Goal: Task Accomplishment & Management: Complete application form

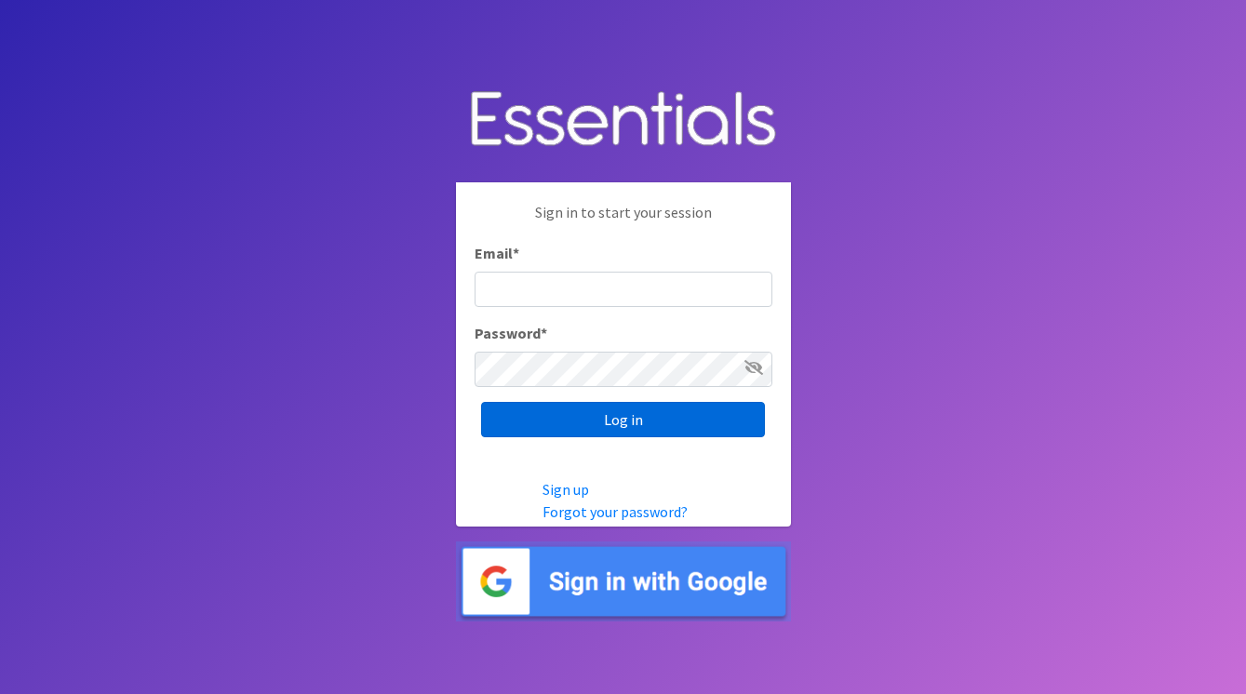
type input "[EMAIL_ADDRESS][DOMAIN_NAME]"
click at [592, 417] on input "Log in" at bounding box center [623, 419] width 284 height 35
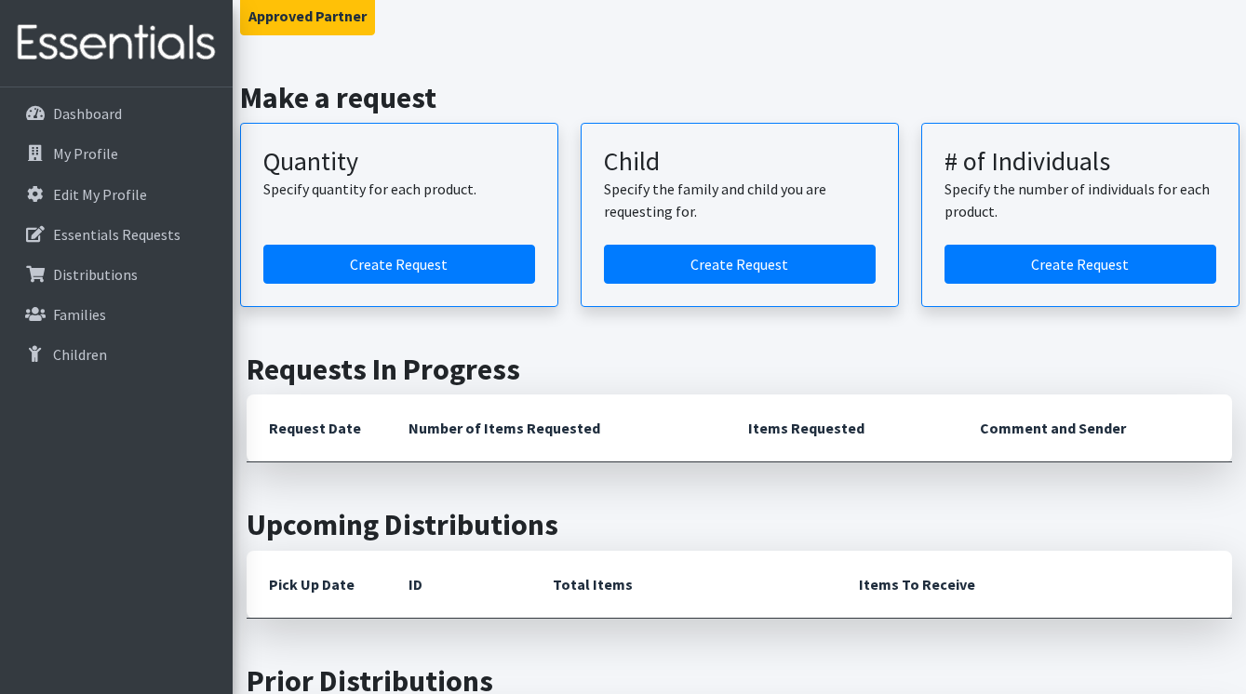
scroll to position [1126, 0]
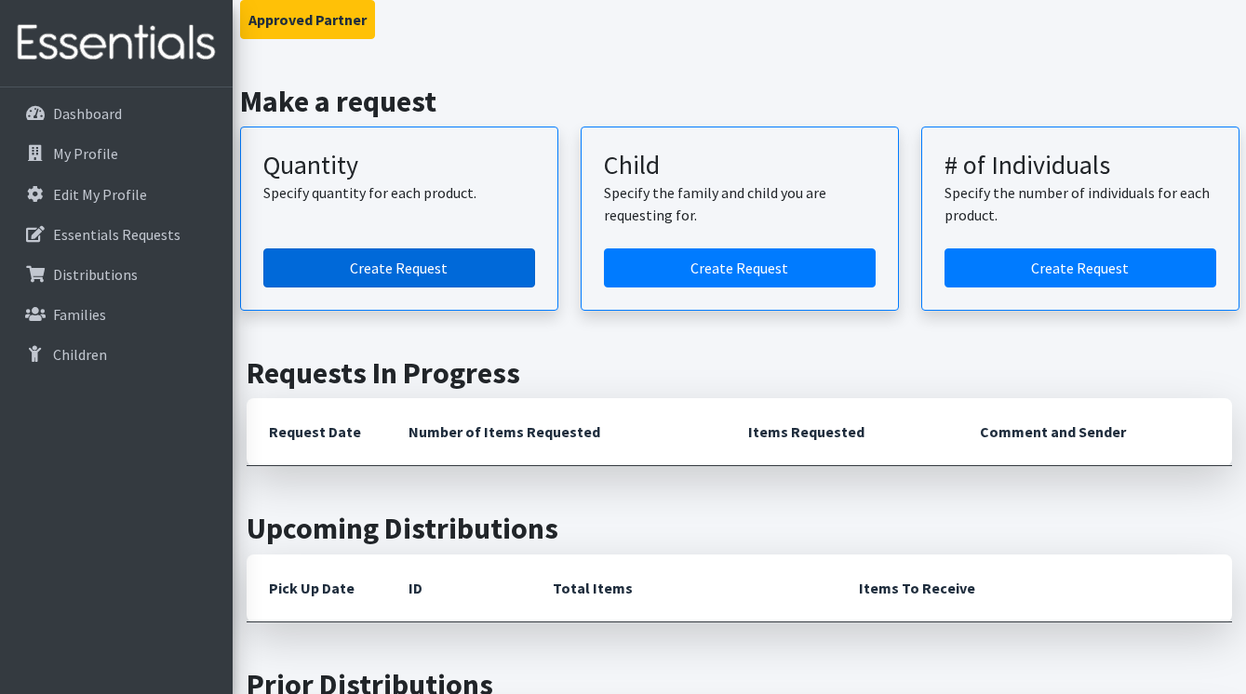
click at [485, 249] on link "Create Request" at bounding box center [399, 268] width 272 height 39
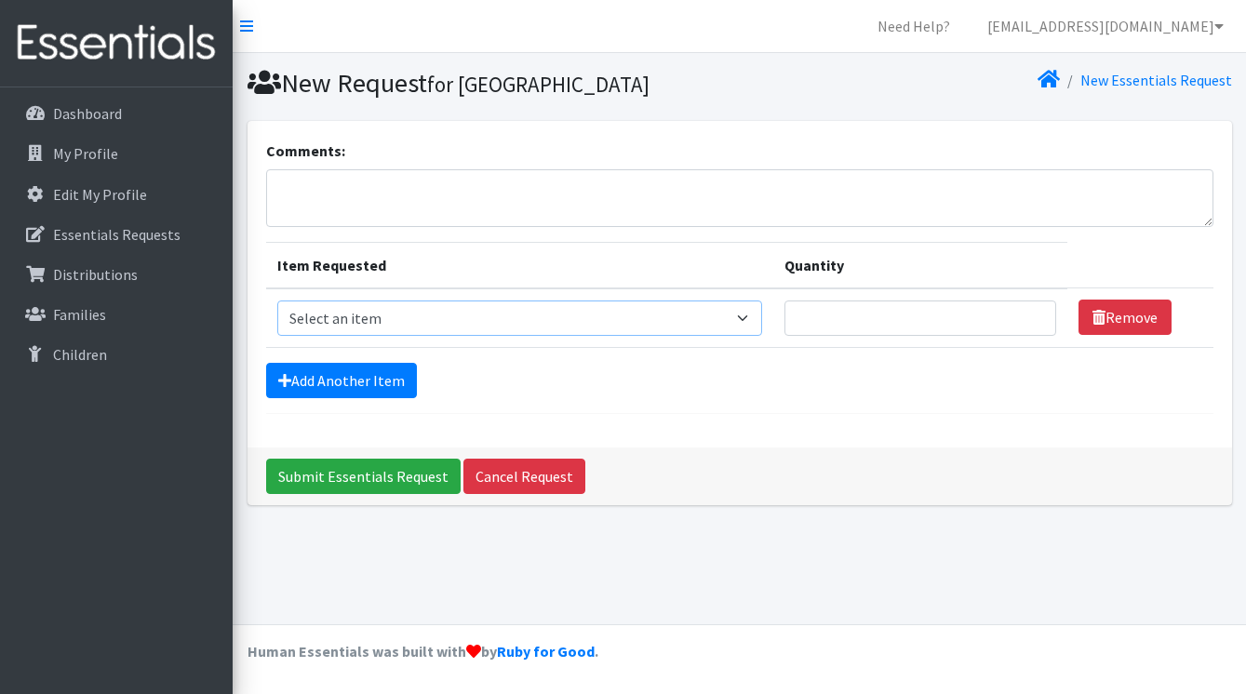
click at [435, 336] on select "Select an item 2T3T(30/child) 3T4T(30/child) 4T5T(30/child) Cloth Diaper Kit (s…" at bounding box center [520, 318] width 486 height 35
click at [128, 144] on link "My Profile" at bounding box center [116, 153] width 218 height 37
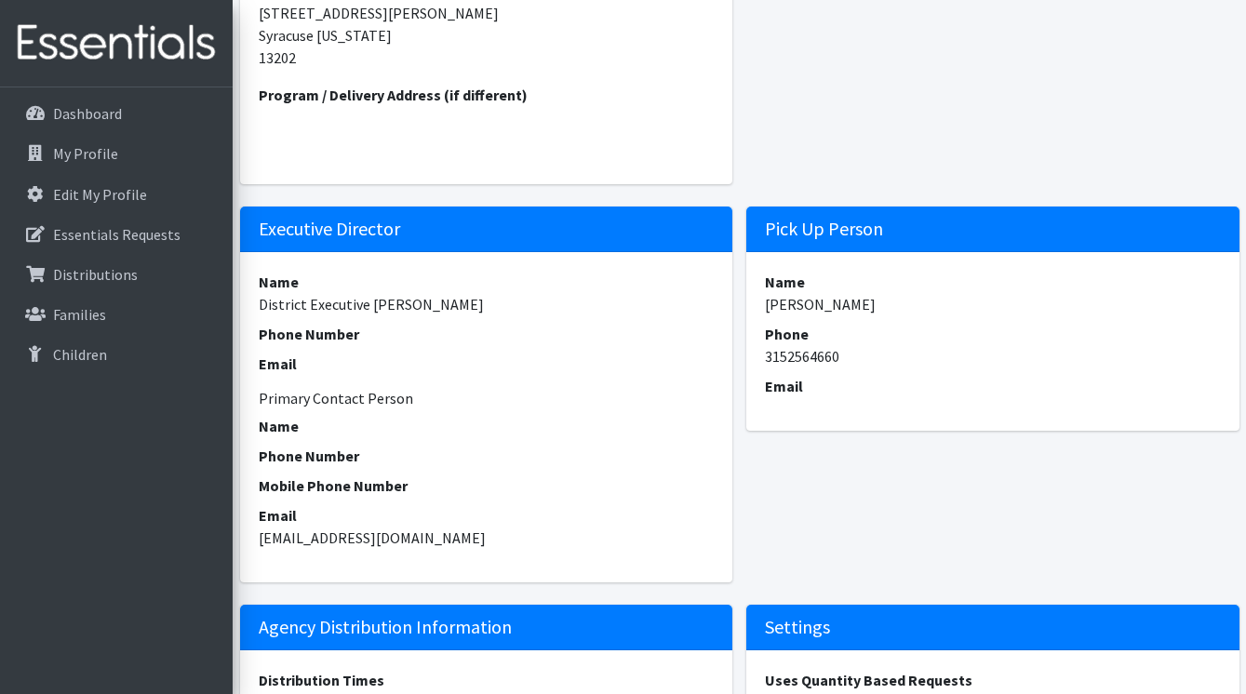
scroll to position [188, 0]
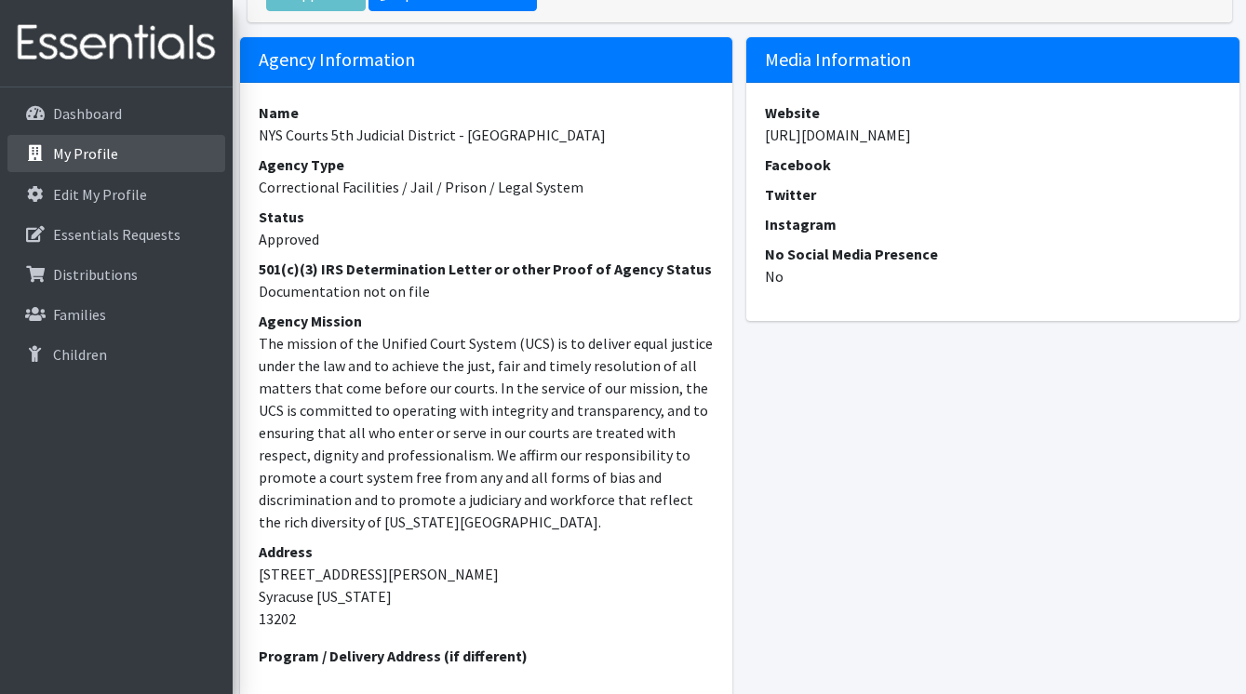
click at [113, 167] on link "My Profile" at bounding box center [116, 153] width 218 height 37
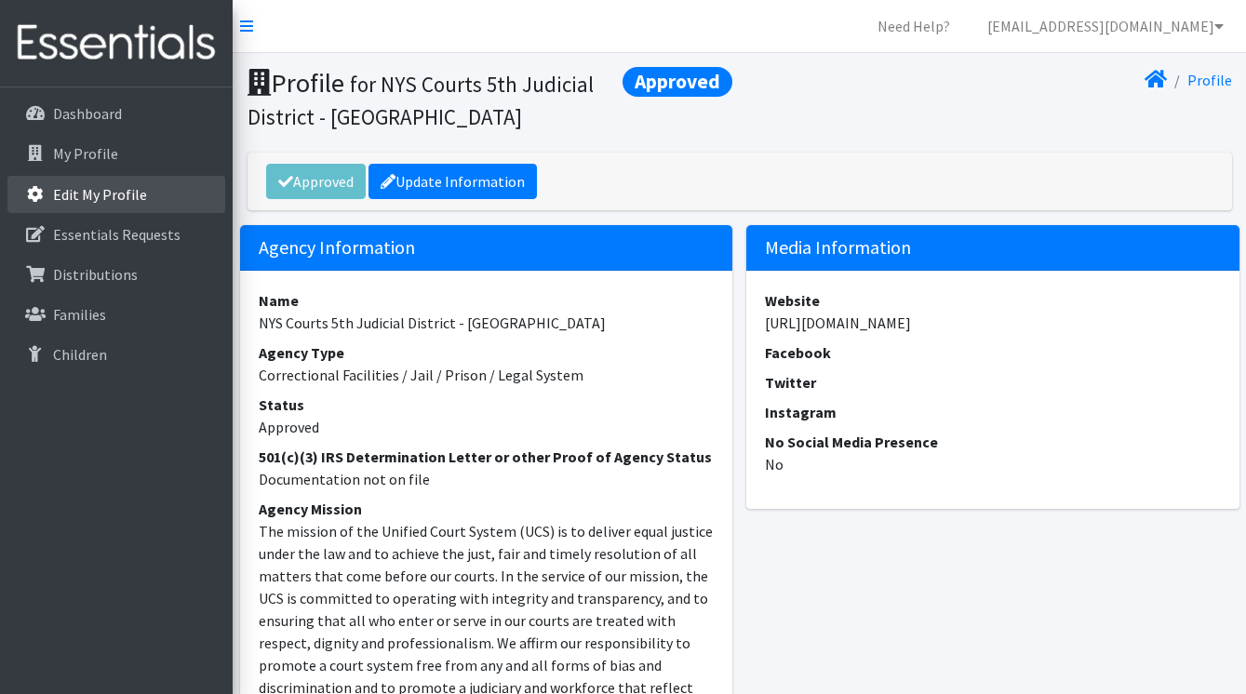
click at [113, 190] on p "Edit My Profile" at bounding box center [100, 194] width 94 height 19
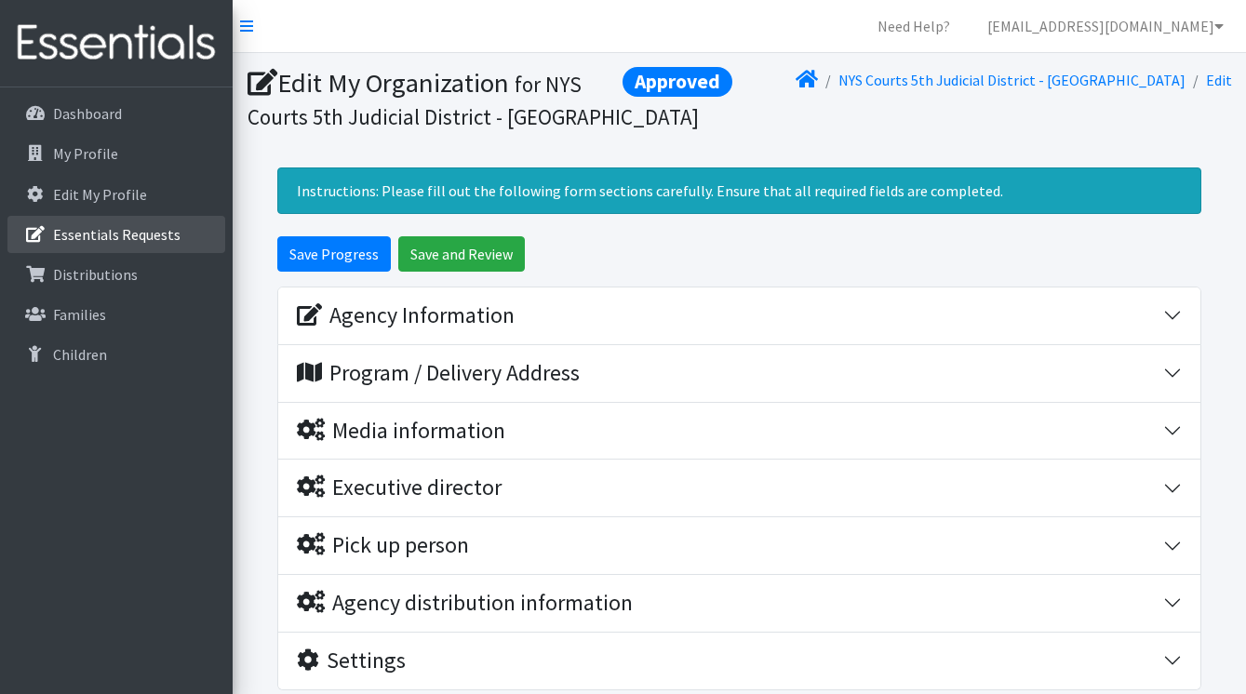
click at [106, 235] on p "Essentials Requests" at bounding box center [117, 234] width 128 height 19
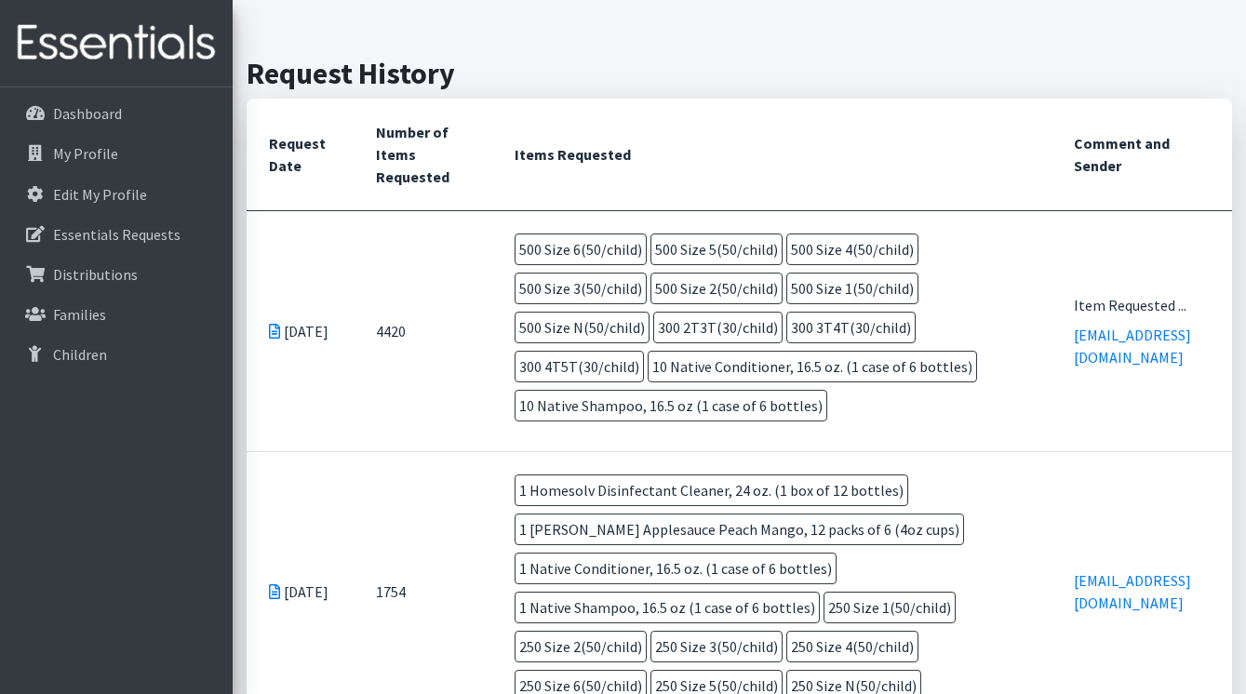
scroll to position [437, 0]
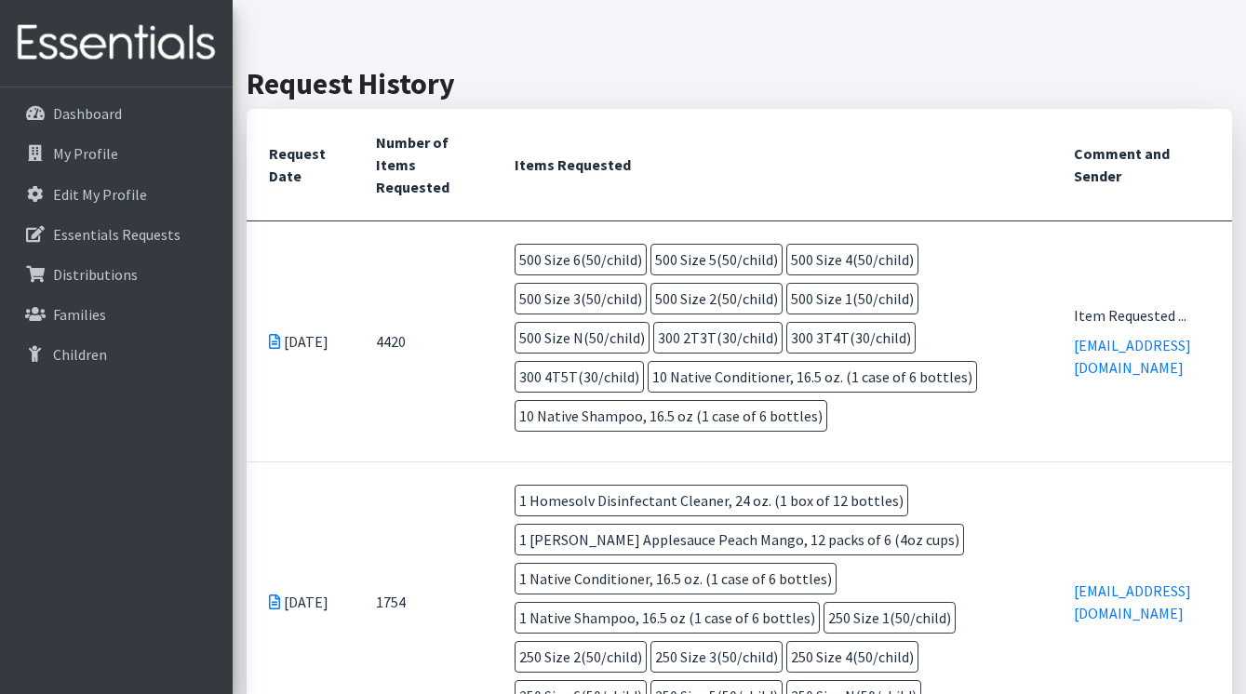
drag, startPoint x: 857, startPoint y: 431, endPoint x: 514, endPoint y: 289, distance: 371.4
click at [514, 289] on td "500 Size 6(50/child) 500 Size 5(50/child) 500 Size 4(50/child) 500 Size 3(50/ch…" at bounding box center [771, 342] width 559 height 240
click at [865, 439] on td "500 Size 6(50/child) 500 Size 5(50/child) 500 Size 4(50/child) 500 Size 3(50/ch…" at bounding box center [771, 342] width 559 height 240
drag, startPoint x: 832, startPoint y: 447, endPoint x: 504, endPoint y: 263, distance: 375.4
click at [504, 263] on td "500 Size 6(50/child) 500 Size 5(50/child) 500 Size 4(50/child) 500 Size 3(50/ch…" at bounding box center [771, 342] width 559 height 240
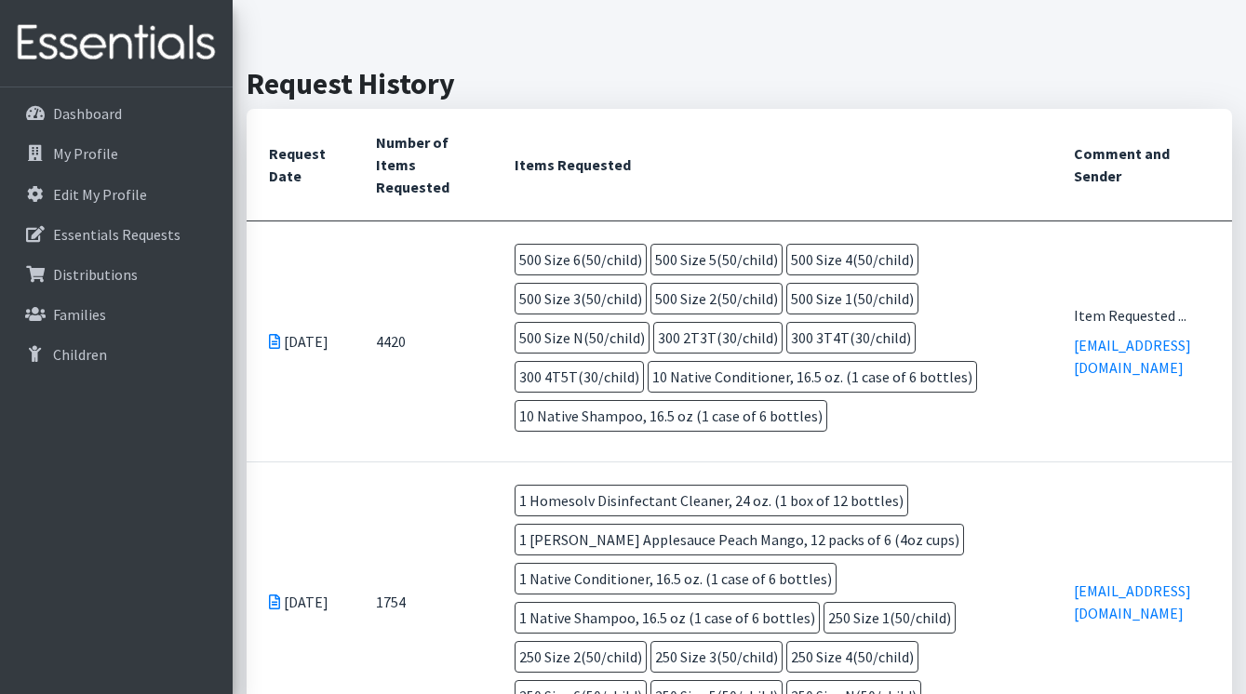
copy td "500 Size 6(50/child) 500 Size 5(50/child) 500 Size 4(50/child) 500 Size 3(50/ch…"
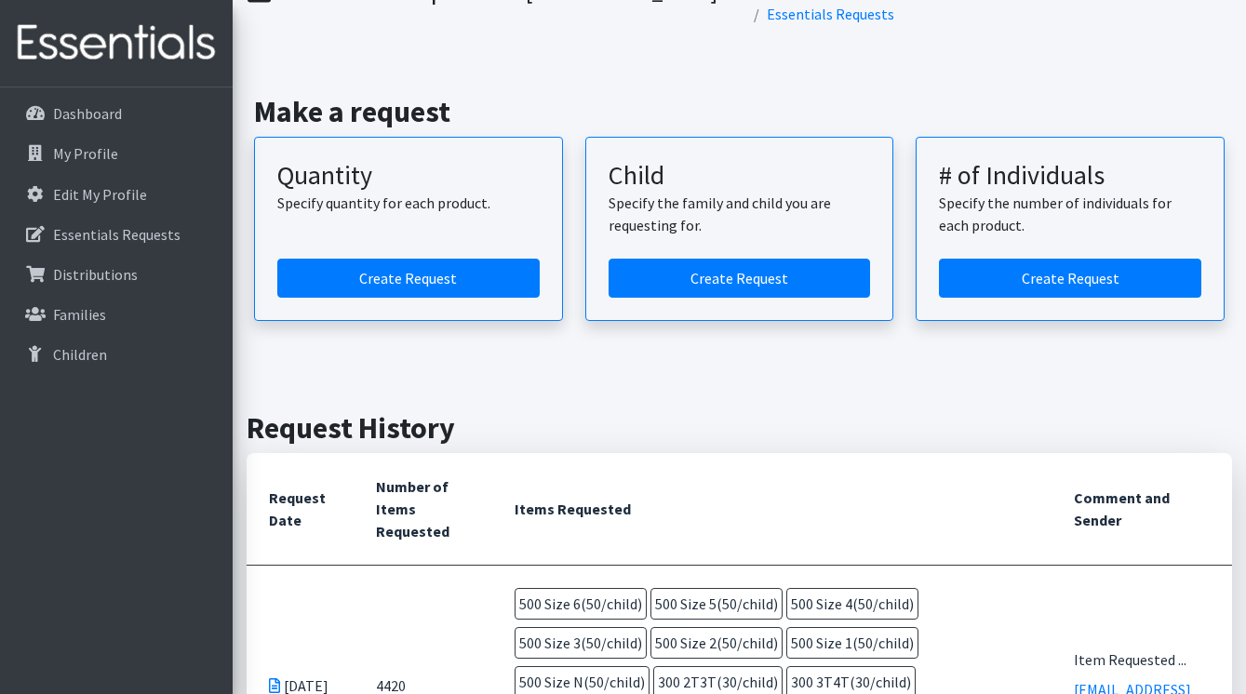
scroll to position [0, 0]
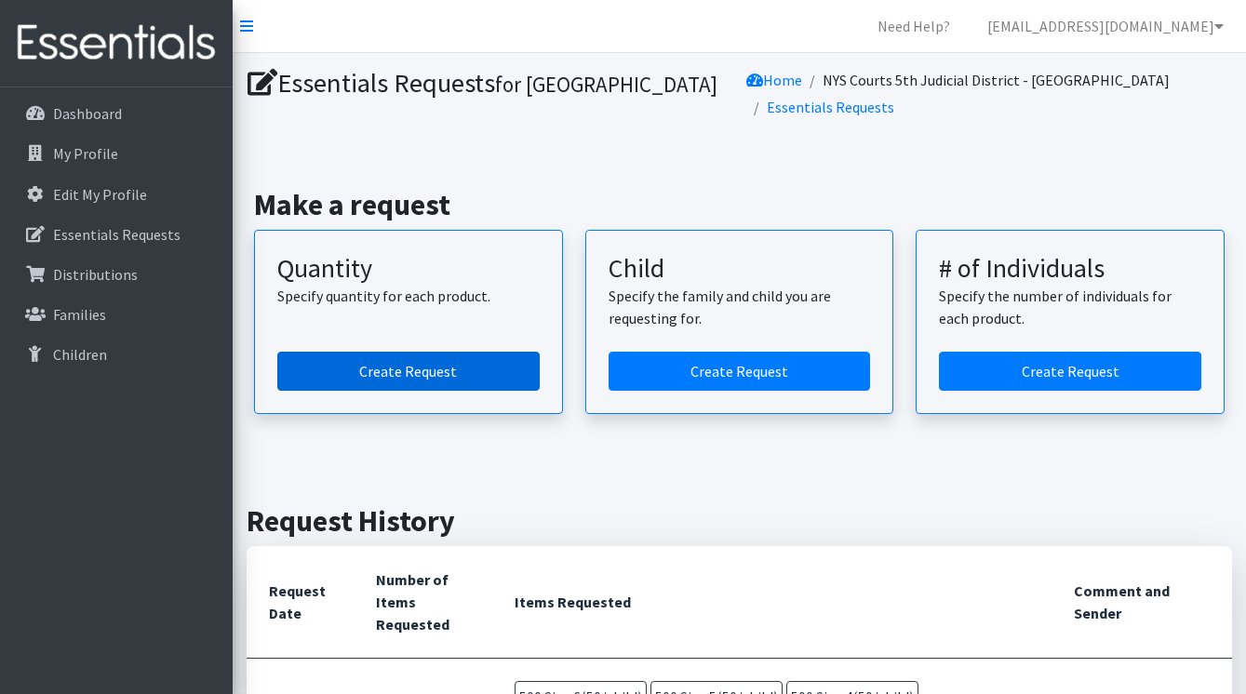
click at [410, 390] on link "Create Request" at bounding box center [408, 371] width 262 height 39
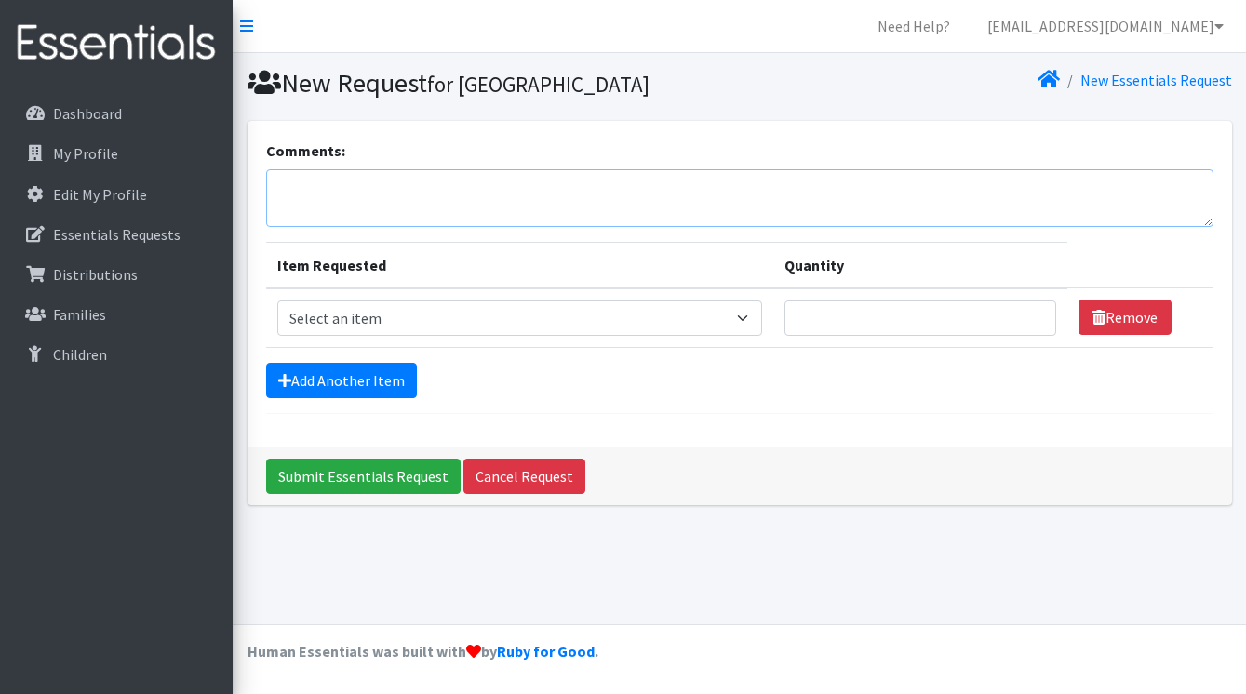
click at [381, 224] on textarea "Comments:" at bounding box center [739, 198] width 947 height 58
paste textarea "500 Size 6(50/child) 500 Size 5(50/child) 500 Size 4(50/child) 500 Size 3(50/ch…"
type textarea "500 Size 6(50/child) 500 Size 5(50/child) 500 Size 4(50/child) 500 Size 3(50/ch…"
click at [763, 336] on select "Select an item 2T3T(30/child) 3T4T(30/child) 4T5T(30/child) Cloth Diaper Kit (s…" at bounding box center [520, 318] width 486 height 35
select select "966"
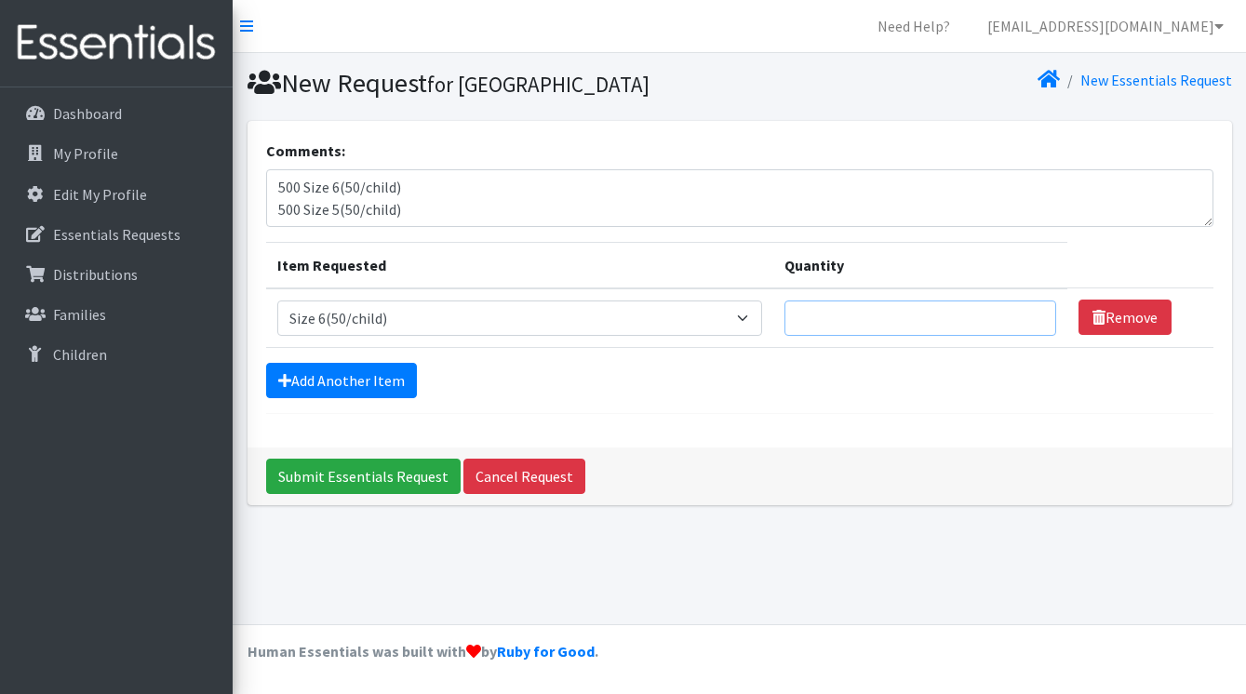
click at [893, 336] on input "Quantity" at bounding box center [921, 318] width 272 height 35
type input "500"
click at [396, 398] on link "Add Another Item" at bounding box center [341, 380] width 151 height 35
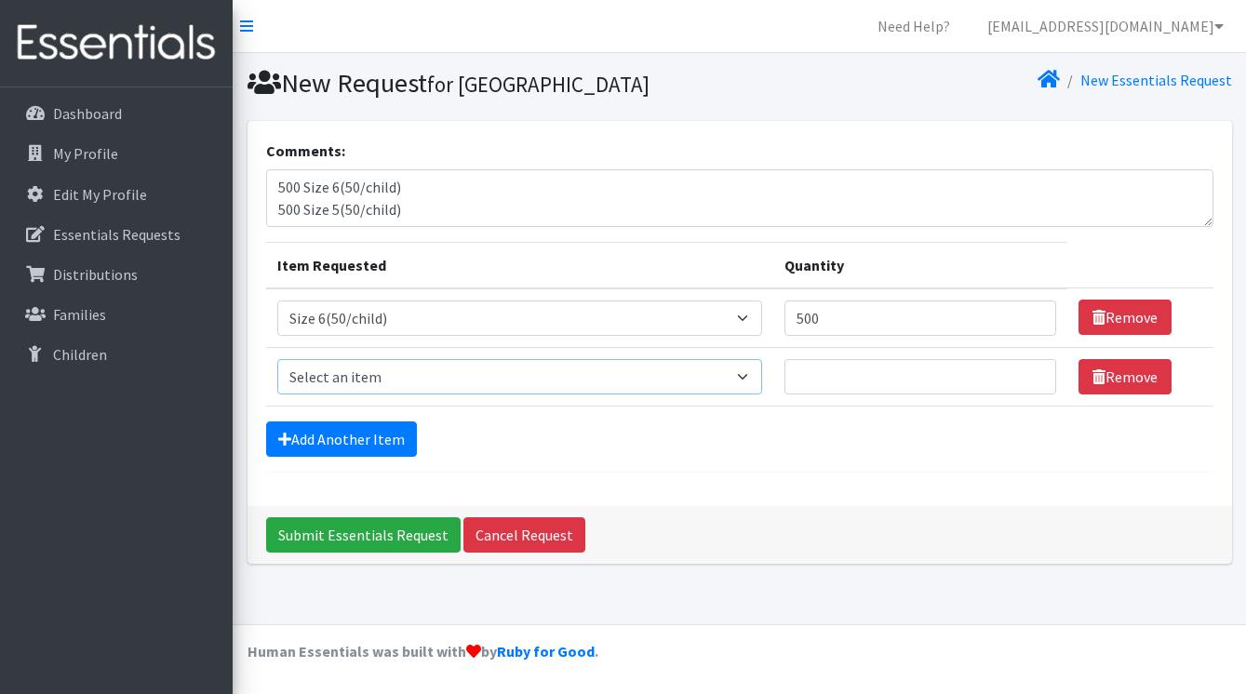
click at [413, 395] on select "Select an item 2T3T(30/child) 3T4T(30/child) 4T5T(30/child) Cloth Diaper Kit (s…" at bounding box center [520, 376] width 486 height 35
select select "964"
click at [875, 395] on input "Quantity" at bounding box center [921, 376] width 272 height 35
type input "500"
drag, startPoint x: 414, startPoint y: 244, endPoint x: 206, endPoint y: 204, distance: 212.3
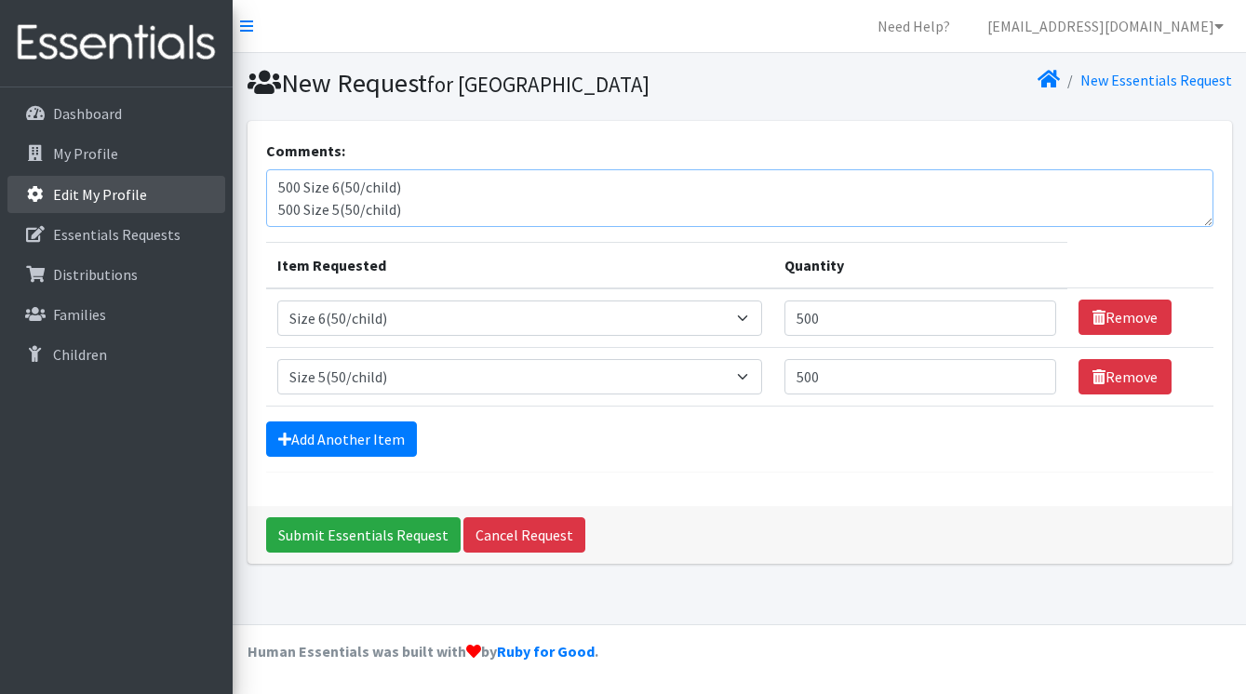
click at [206, 204] on div "Need Help? [EMAIL_ADDRESS][DOMAIN_NAME] My Co-Workers My Profile Logout Dashboa…" at bounding box center [623, 347] width 1246 height 694
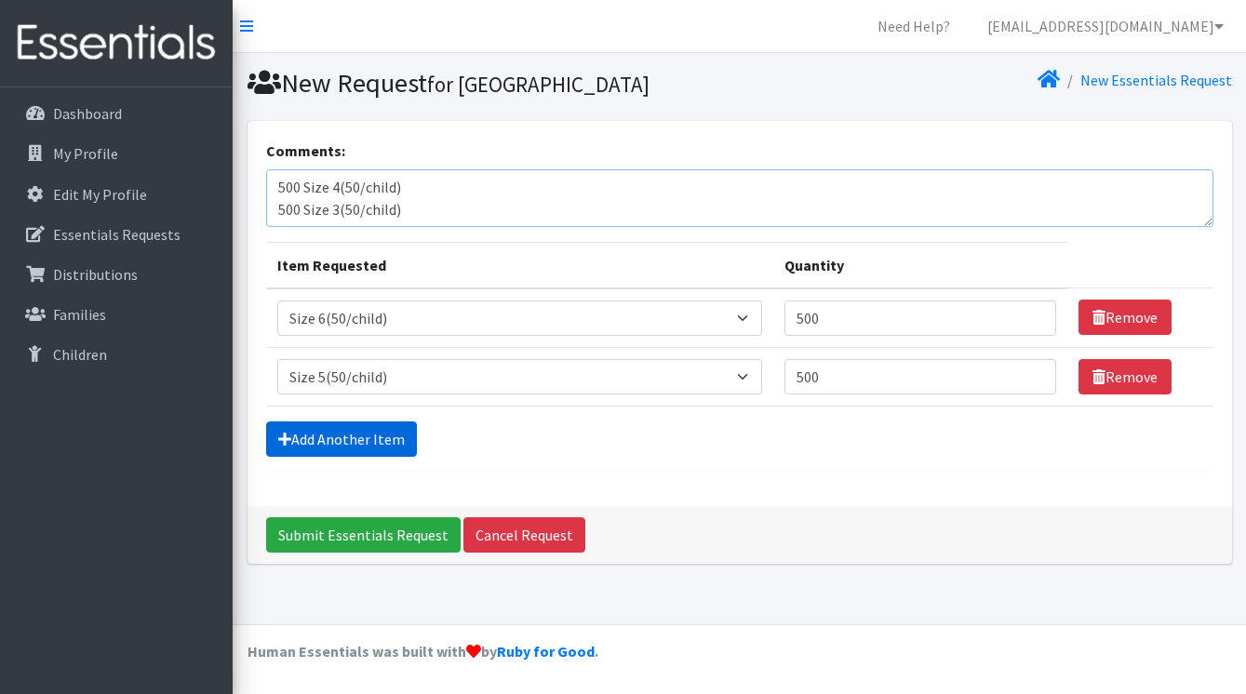
type textarea "500 Size 4(50/child) 500 Size 3(50/child) 500 Size 2(50/child) 500 Size 1(50/ch…"
click at [369, 457] on link "Add Another Item" at bounding box center [341, 439] width 151 height 35
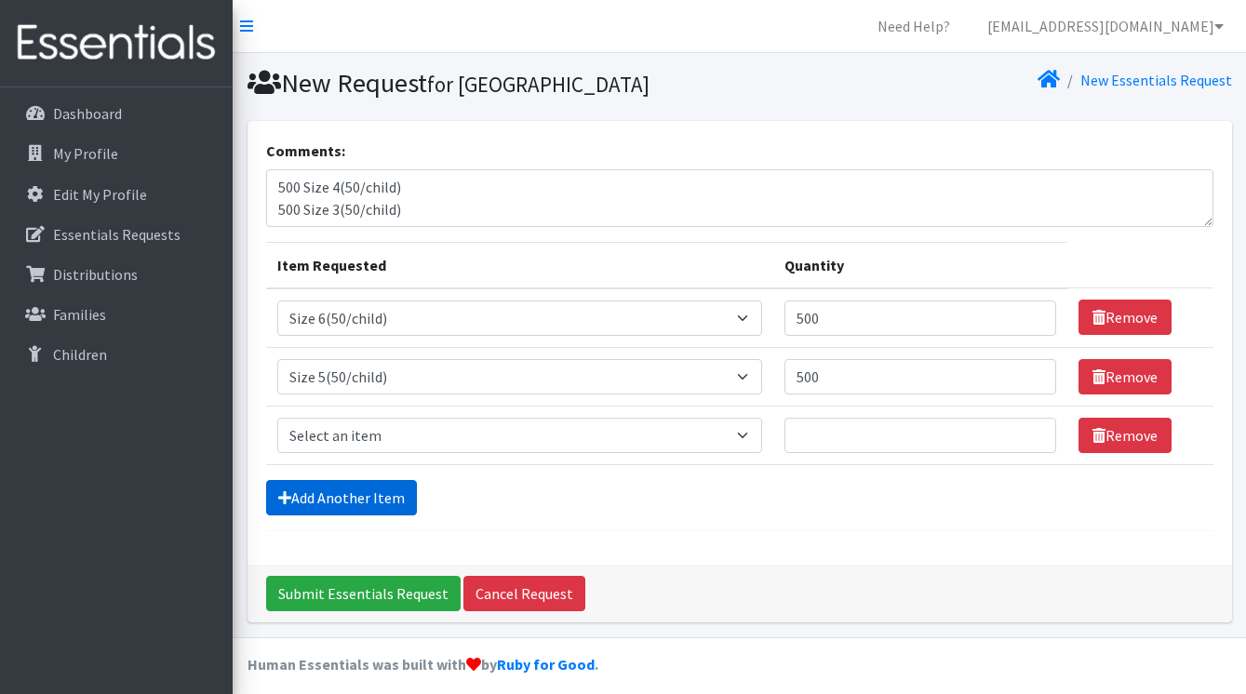
scroll to position [45, 0]
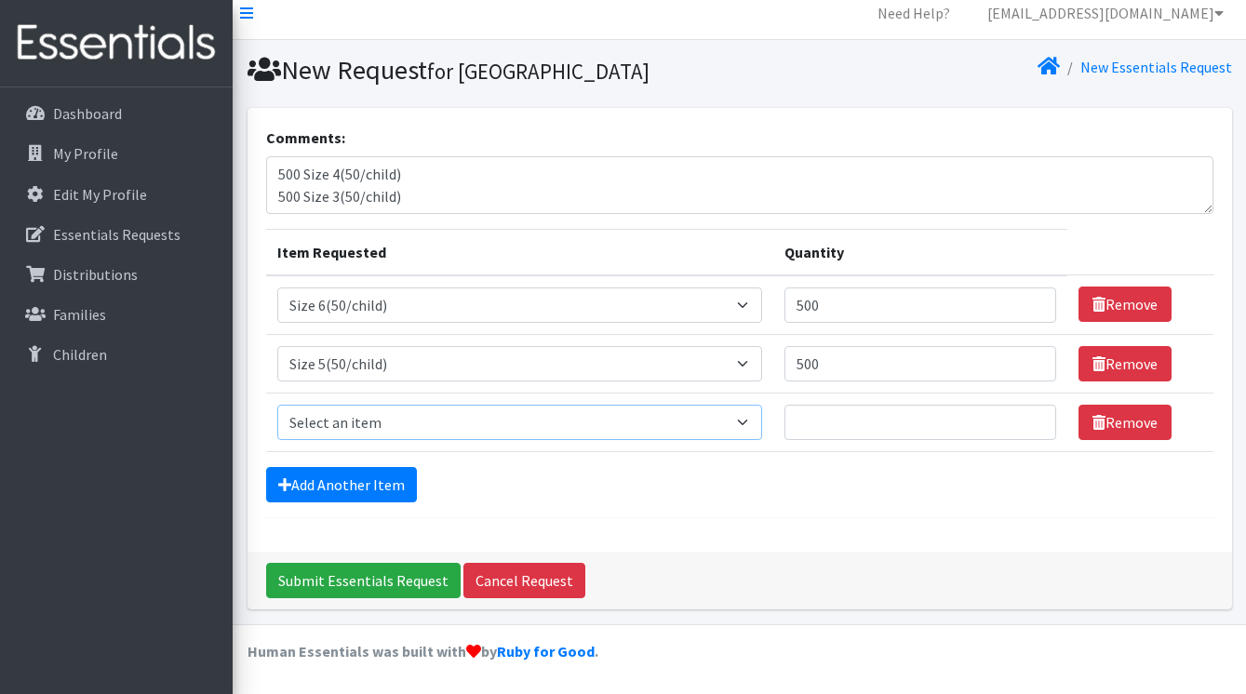
click at [404, 423] on select "Select an item 2T3T(30/child) 3T4T(30/child) 4T5T(30/child) Cloth Diaper Kit (s…" at bounding box center [520, 422] width 486 height 35
select select "963"
click at [827, 423] on input "Quantity" at bounding box center [921, 422] width 272 height 35
type input "500"
click at [367, 478] on link "Add Another Item" at bounding box center [341, 484] width 151 height 35
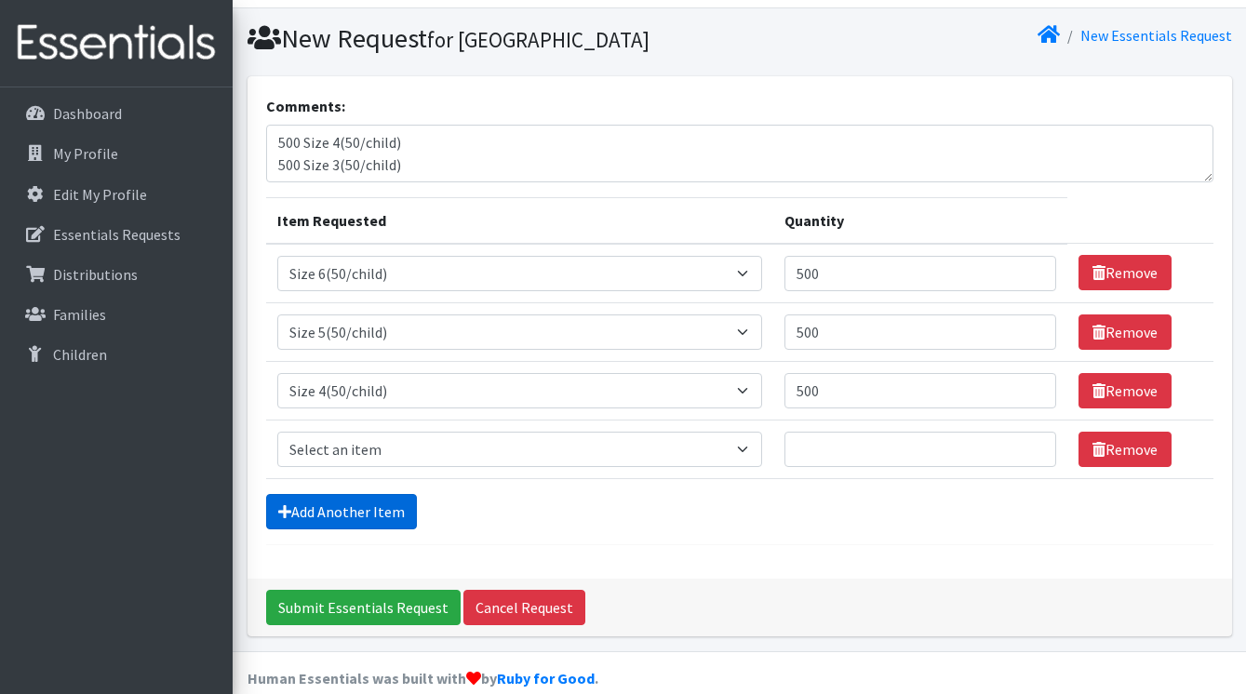
scroll to position [103, 0]
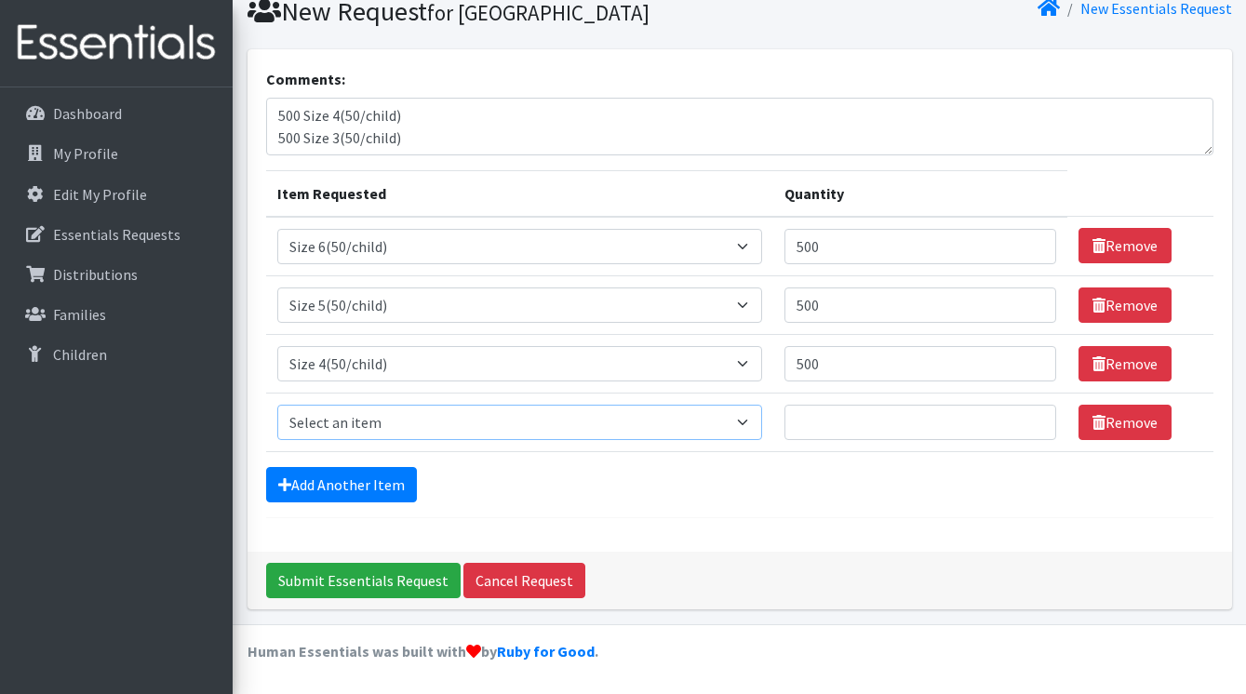
click at [396, 428] on select "Select an item 2T3T(30/child) 3T4T(30/child) 4T5T(30/child) Cloth Diaper Kit (s…" at bounding box center [520, 422] width 486 height 35
select select "954"
click at [823, 416] on input "Quantity" at bounding box center [921, 422] width 272 height 35
type input "500"
click at [369, 502] on link "Add Another Item" at bounding box center [341, 484] width 151 height 35
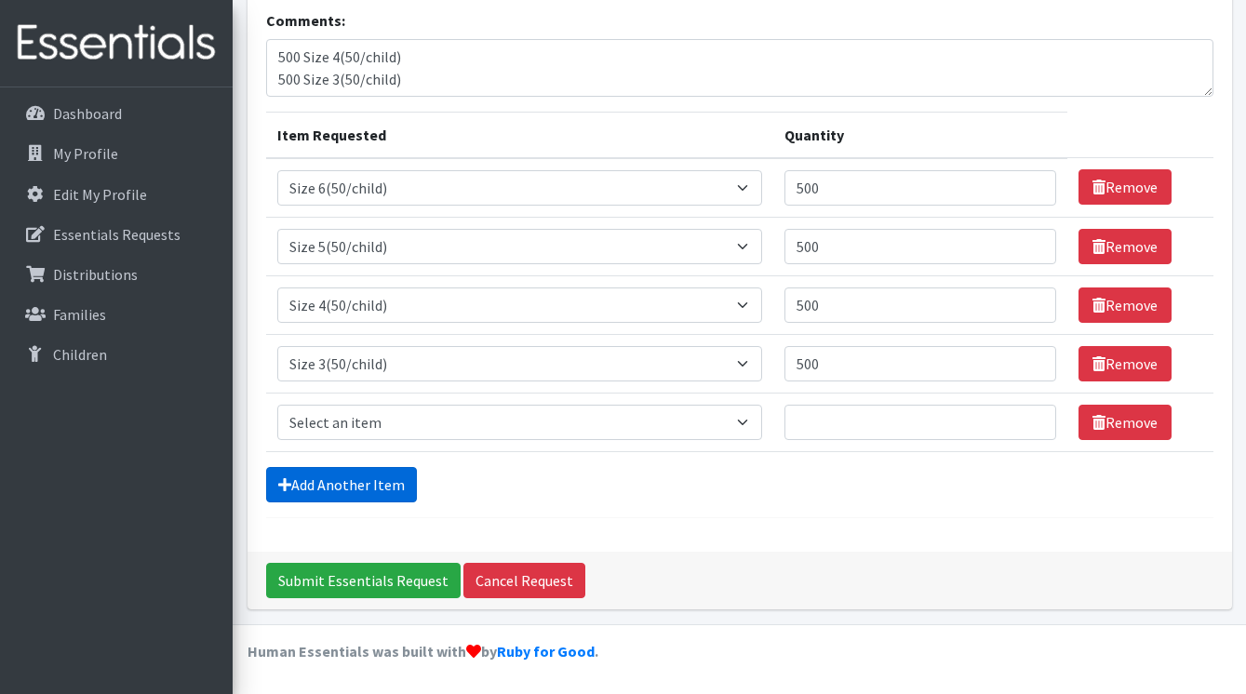
scroll to position [162, 0]
click at [371, 423] on select "Select an item 2T3T(30/child) 3T4T(30/child) 4T5T(30/child) Cloth Diaper Kit (s…" at bounding box center [520, 422] width 486 height 35
select select "951"
click at [835, 417] on input "Quantity" at bounding box center [921, 422] width 272 height 35
type input "500"
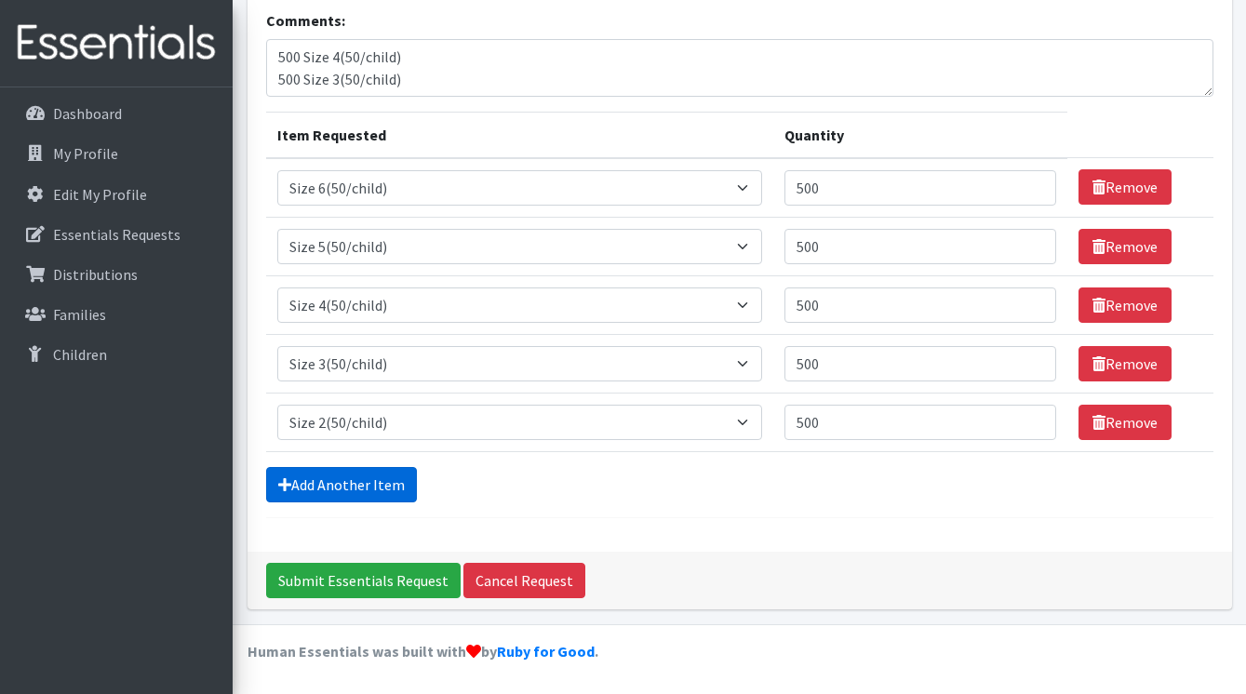
click at [347, 480] on link "Add Another Item" at bounding box center [341, 484] width 151 height 35
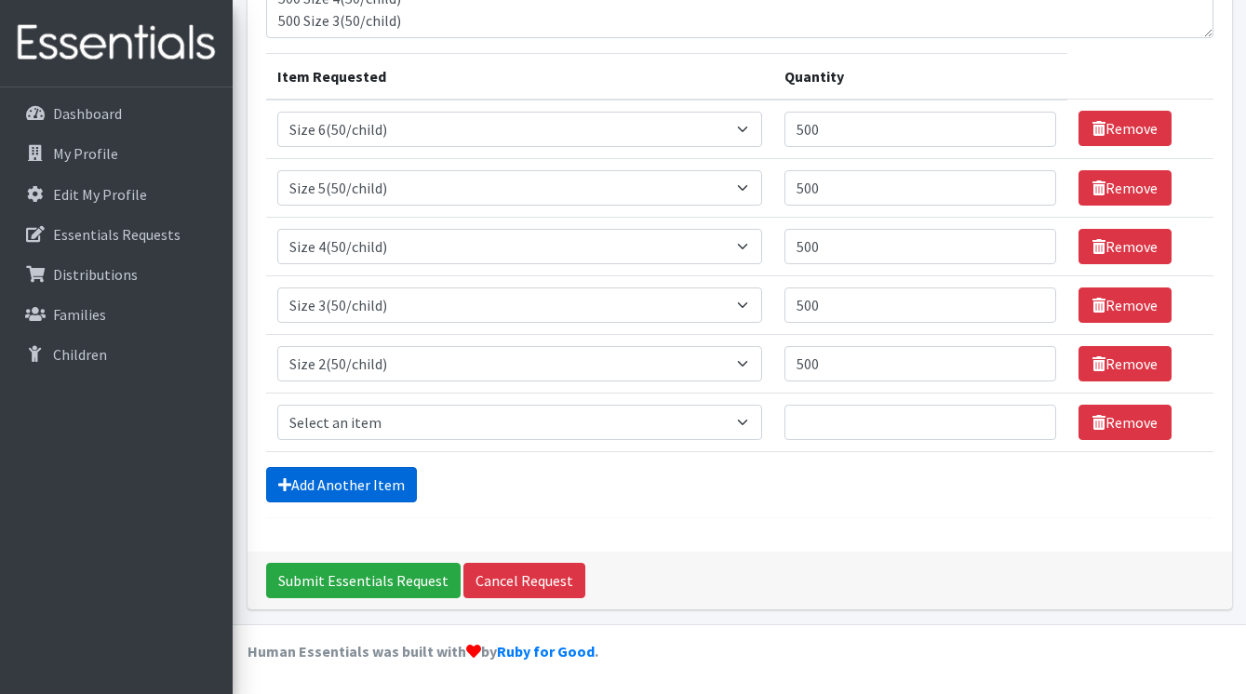
scroll to position [221, 0]
click at [424, 425] on select "Select an item 2T3T(30/child) 3T4T(30/child) 4T5T(30/child) Cloth Diaper Kit (s…" at bounding box center [520, 422] width 486 height 35
select select "950"
click at [857, 420] on input "Quantity" at bounding box center [921, 422] width 272 height 35
type input "500"
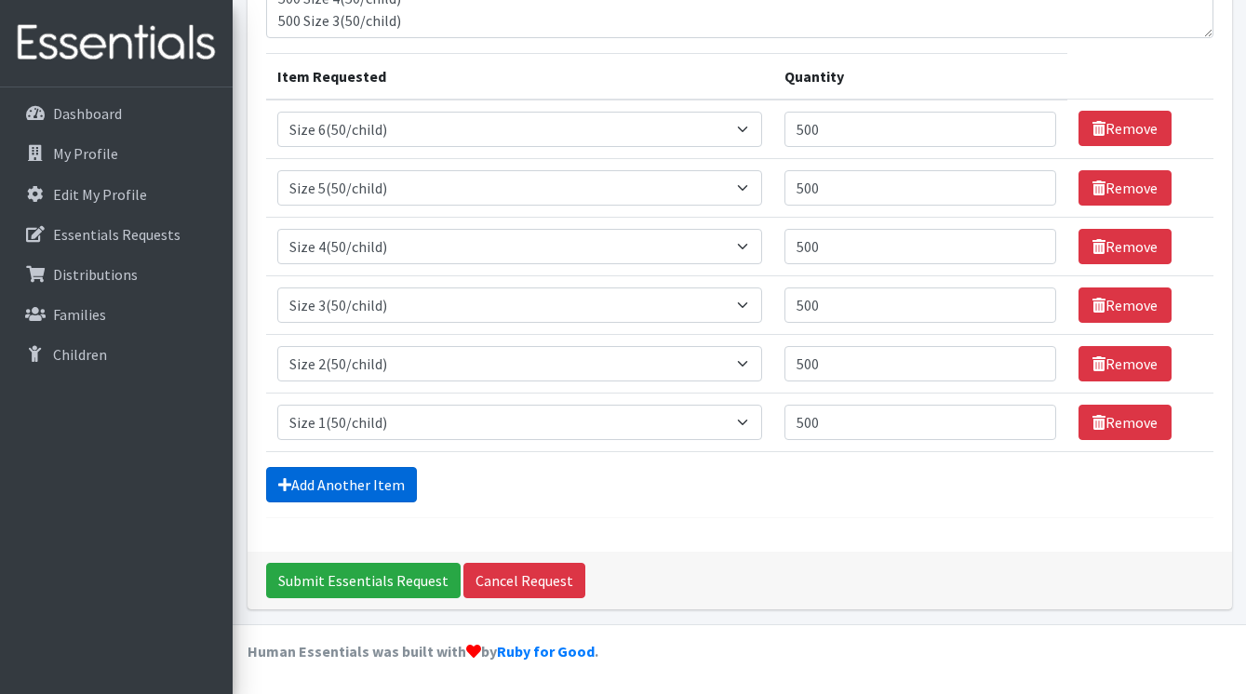
click at [374, 485] on link "Add Another Item" at bounding box center [341, 484] width 151 height 35
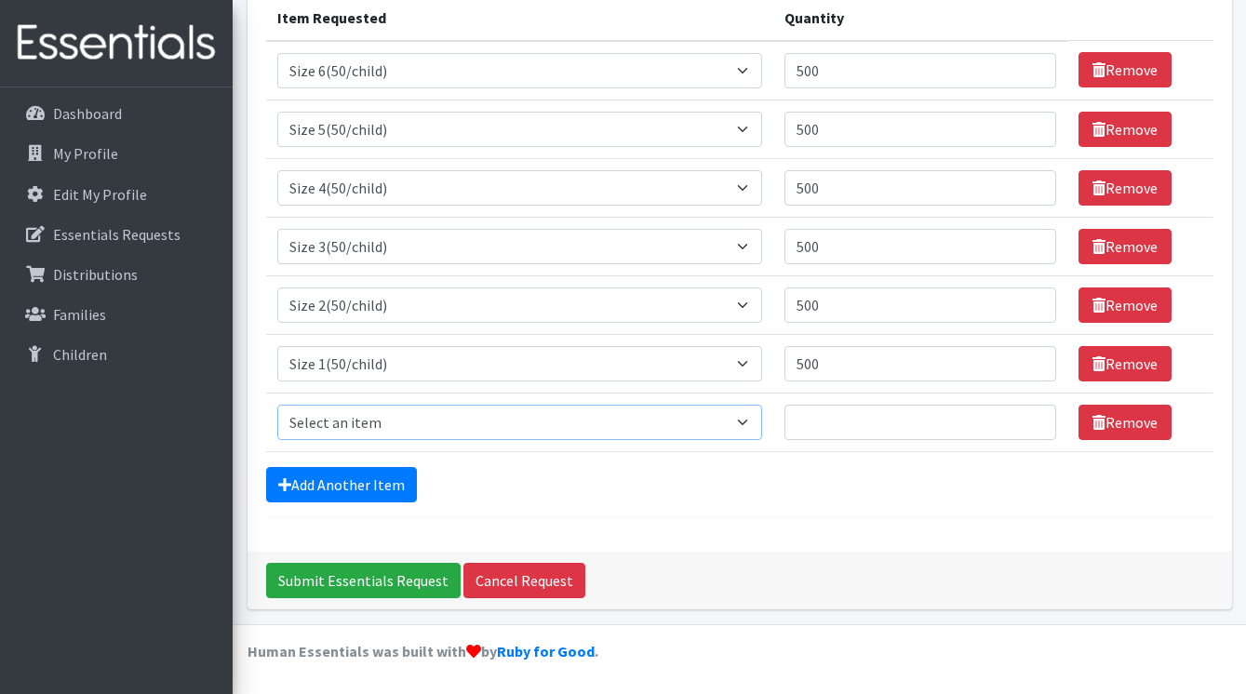
click at [418, 418] on select "Select an item 2T3T(30/child) 3T4T(30/child) 4T5T(30/child) Cloth Diaper Kit (s…" at bounding box center [520, 422] width 486 height 35
select select "953"
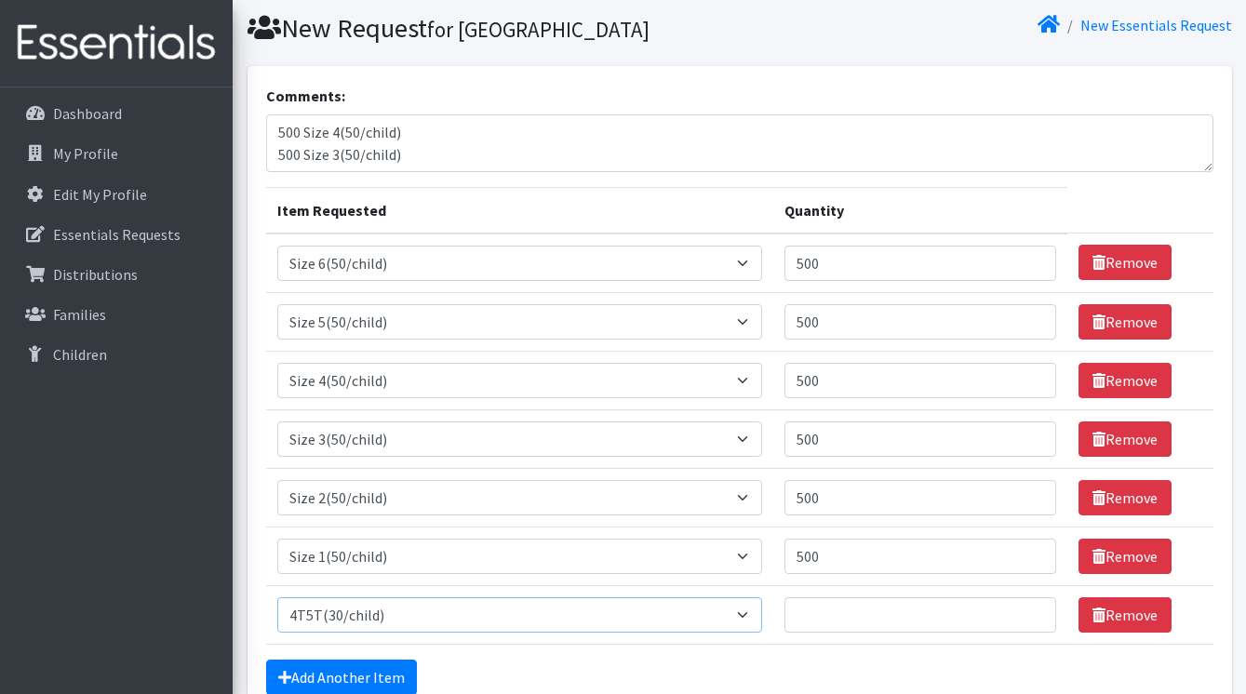
scroll to position [50, 0]
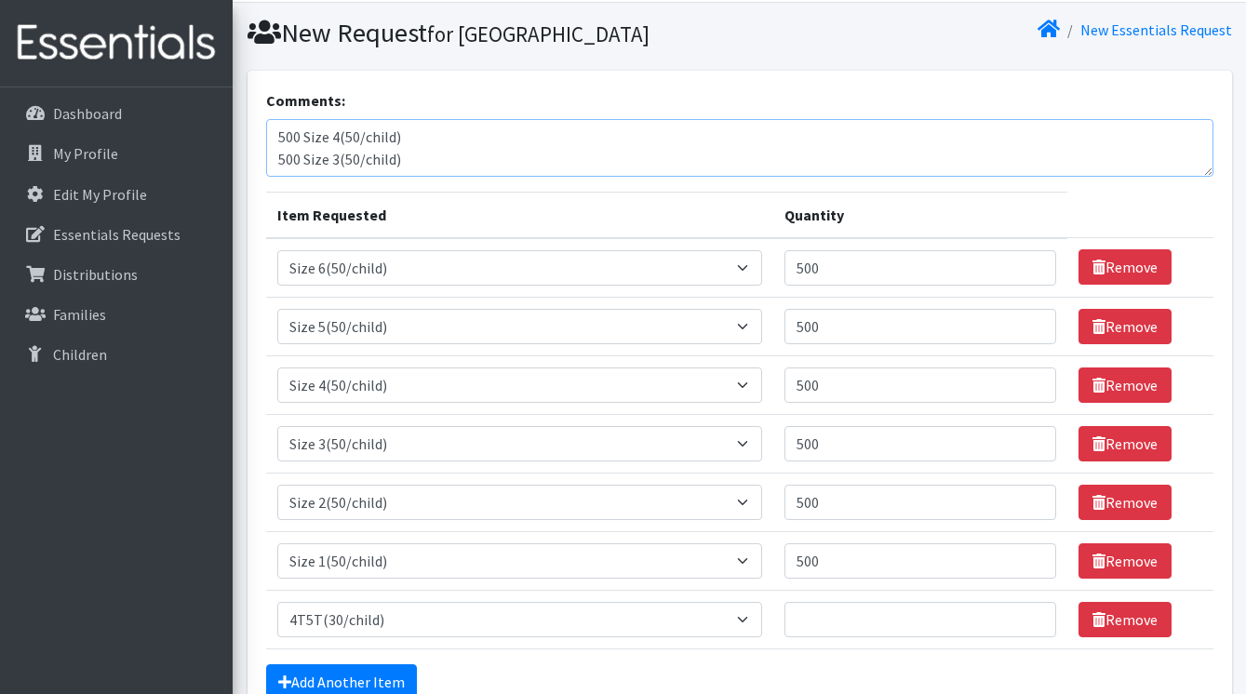
click at [408, 177] on textarea "500 Size 4(50/child) 500 Size 3(50/child) 500 Size 2(50/child) 500 Size 1(50/ch…" at bounding box center [739, 148] width 947 height 58
drag, startPoint x: 411, startPoint y: 188, endPoint x: 275, endPoint y: 193, distance: 136.0
click at [277, 177] on textarea "500 Size 4(50/child) 500 Size 3(50/child) 500 Size 2(50/child) 500 Size 1(50/ch…" at bounding box center [739, 148] width 947 height 58
drag, startPoint x: 296, startPoint y: 172, endPoint x: 398, endPoint y: 164, distance: 102.7
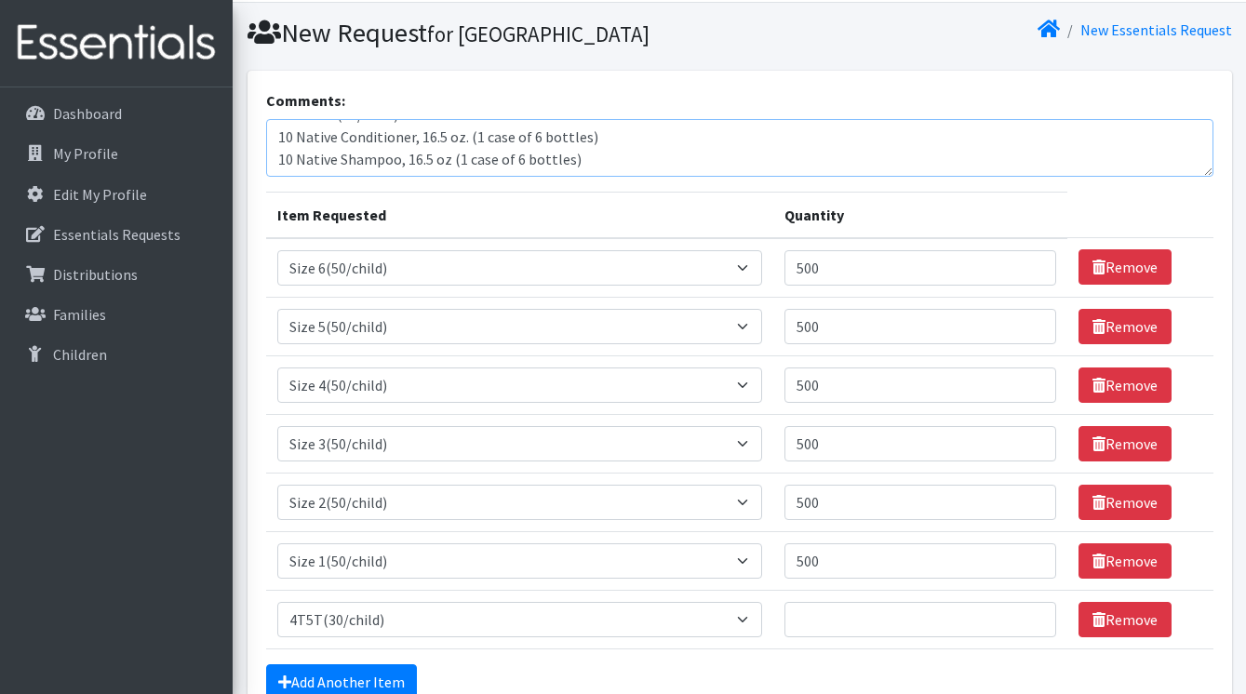
click at [398, 164] on textarea "500 Size 3(50/child) 500 Size 2(50/child) 500 Size 1(50/child) 500 Size N(50/ch…" at bounding box center [739, 148] width 947 height 58
type textarea "10 Native Conditioner, 16.5 oz. (1 case of 6 bottles) 10 Native Shampoo, 16.5 o…"
drag, startPoint x: 400, startPoint y: 168, endPoint x: 513, endPoint y: 257, distance: 143.8
click at [507, 260] on form "Comments: 10 Native Conditioner, 16.5 oz. (1 case of 6 bottles) 10 Native Shamp…" at bounding box center [739, 402] width 947 height 626
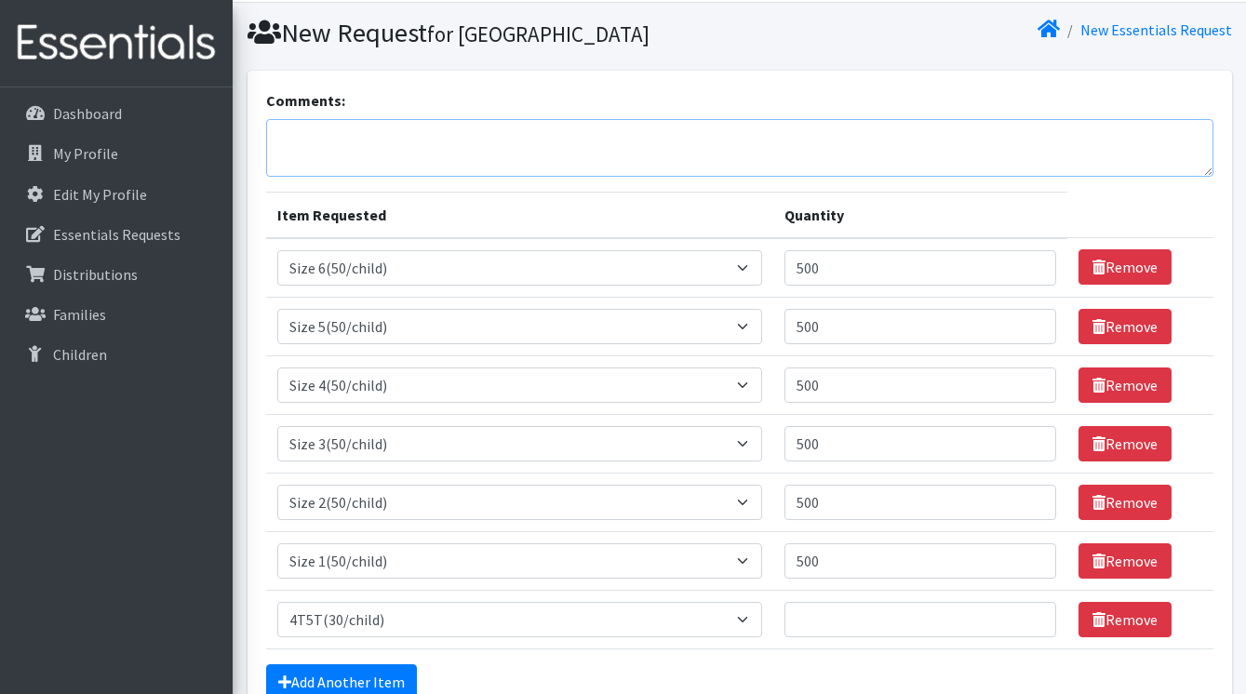
scroll to position [279, 0]
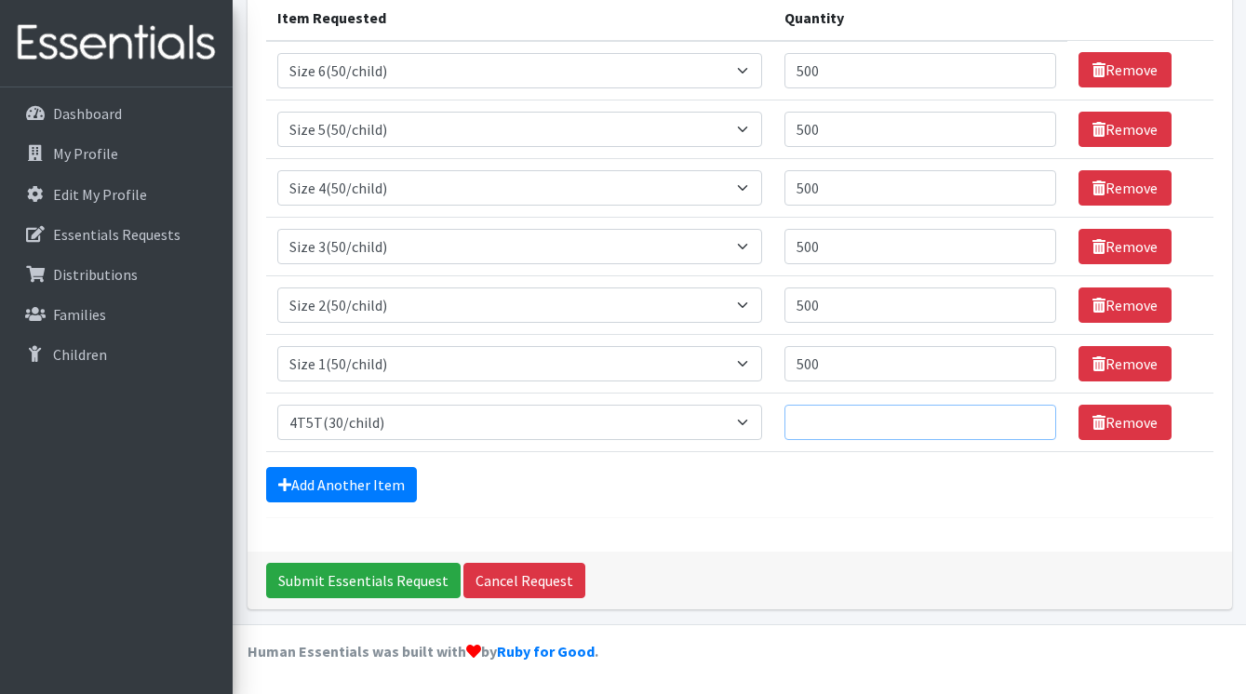
click at [839, 425] on input "Quantity" at bounding box center [921, 422] width 272 height 35
type input "300"
click at [341, 473] on link "Add Another Item" at bounding box center [341, 484] width 151 height 35
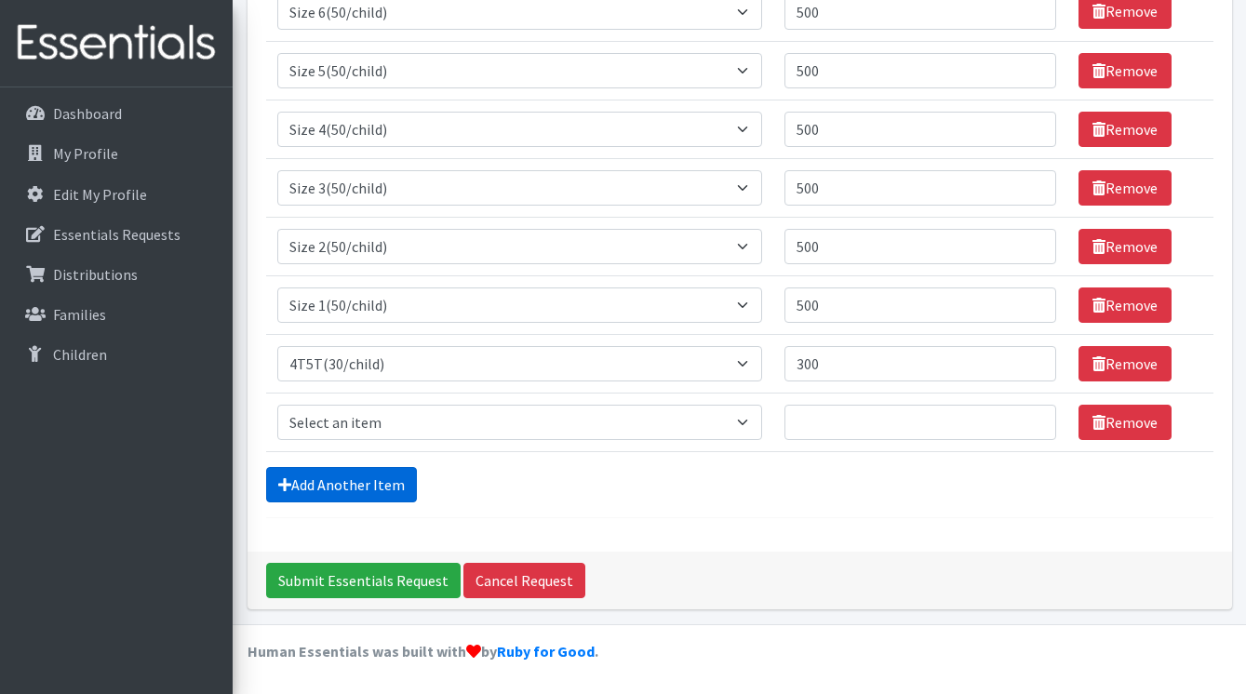
scroll to position [338, 0]
click at [343, 429] on select "Select an item 2T3T(30/child) 3T4T(30/child) 4T5T(30/child) Cloth Diaper Kit (s…" at bounding box center [520, 422] width 486 height 35
select select "941"
click at [903, 430] on input "Quantity" at bounding box center [921, 422] width 272 height 35
type input "300"
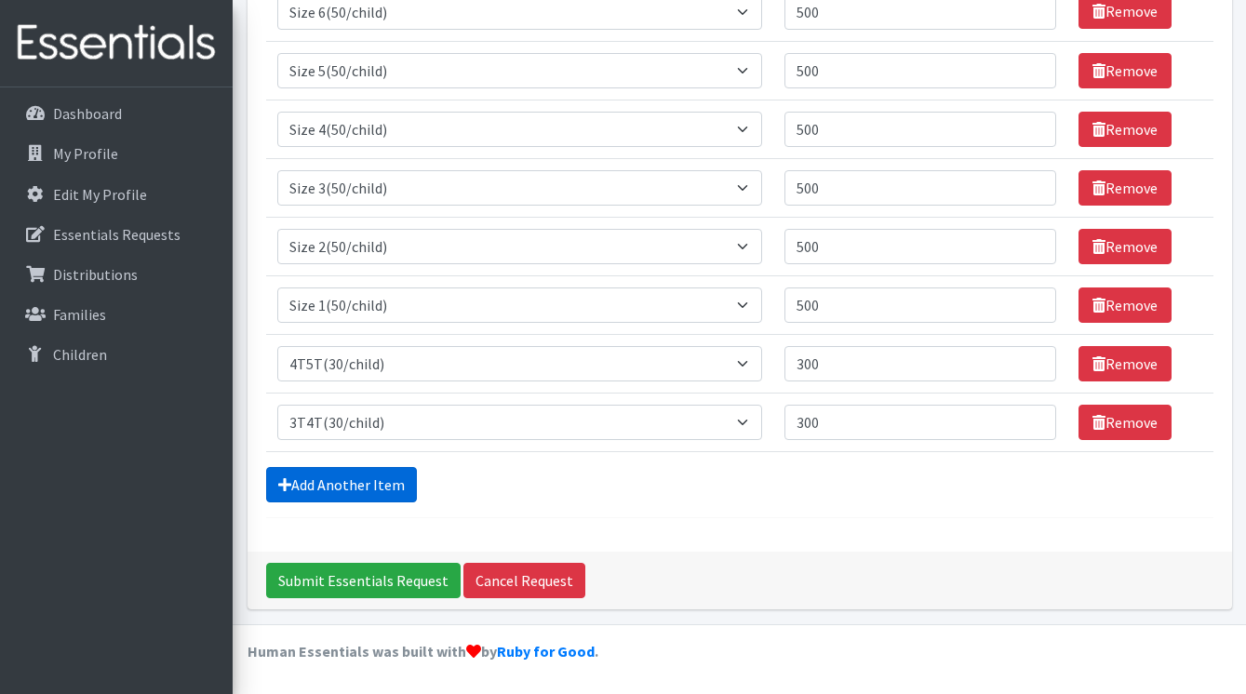
click at [307, 478] on link "Add Another Item" at bounding box center [341, 484] width 151 height 35
click at [367, 418] on select "Select an item 2T3T(30/child) 3T4T(30/child) 4T5T(30/child) Cloth Diaper Kit (s…" at bounding box center [520, 422] width 486 height 35
select select "939"
click at [847, 423] on input "Quantity" at bounding box center [921, 422] width 272 height 35
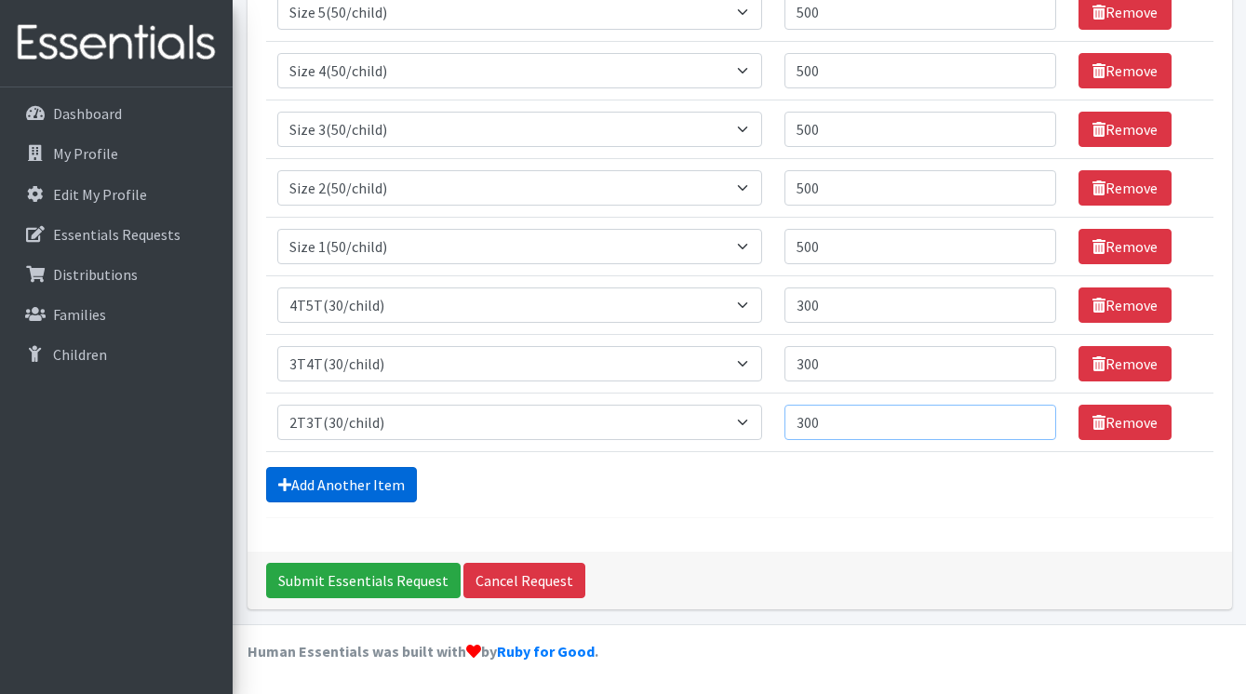
type input "300"
click at [404, 468] on link "Add Another Item" at bounding box center [341, 484] width 151 height 35
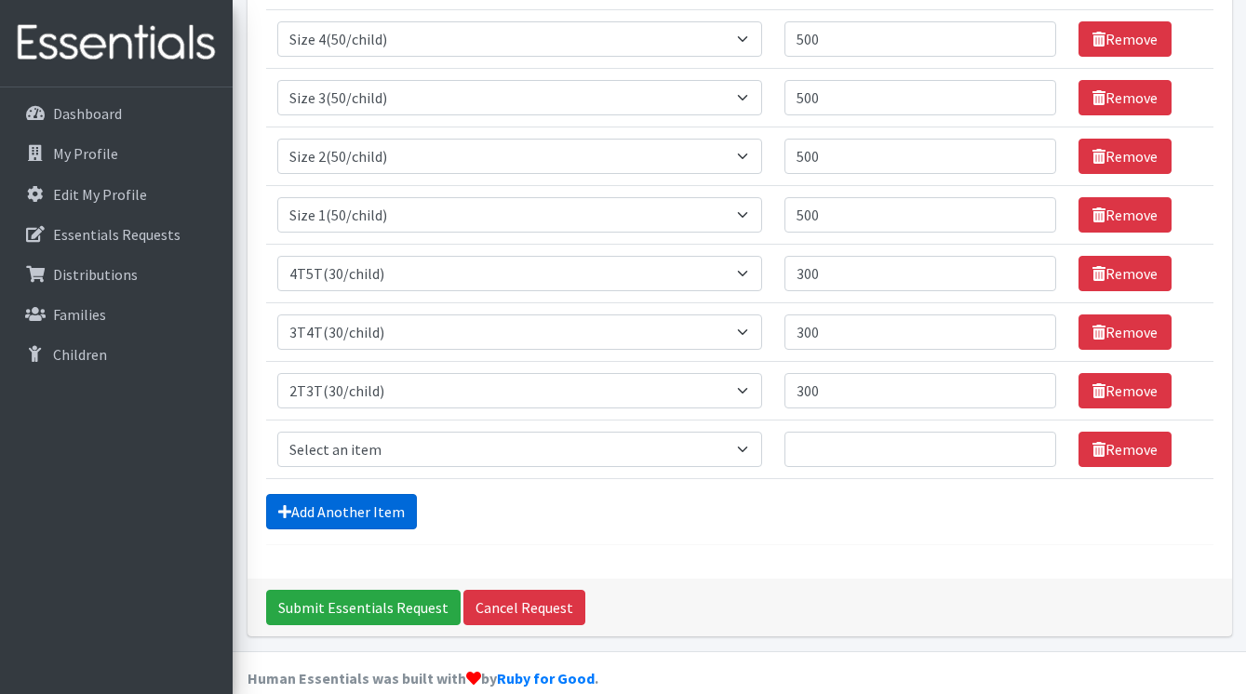
scroll to position [455, 0]
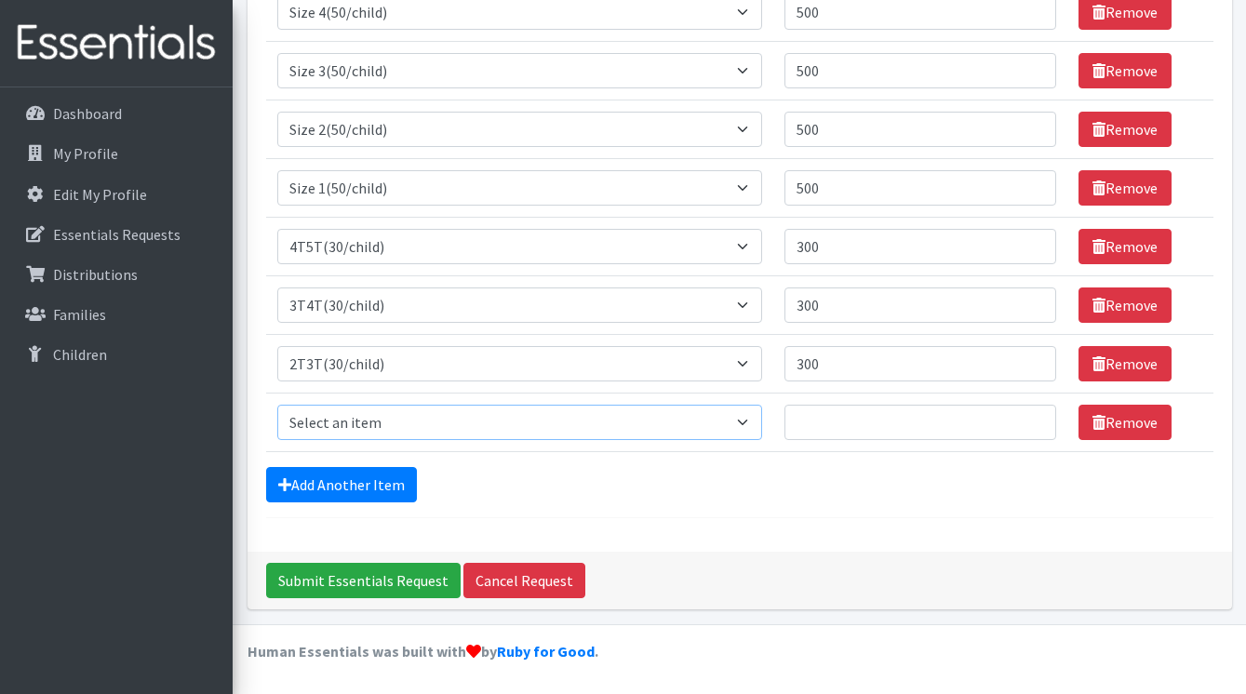
click at [415, 413] on select "Select an item 2T3T(30/child) 3T4T(30/child) 4T5T(30/child) Cloth Diaper Kit (s…" at bounding box center [520, 422] width 486 height 35
select select "961"
click at [822, 417] on input "Quantity" at bounding box center [921, 422] width 272 height 35
type input "500"
click at [800, 507] on form "Comments: Item Requested Quantity Item Requested Select an item 2T3T(30/child) …" at bounding box center [739, 117] width 947 height 802
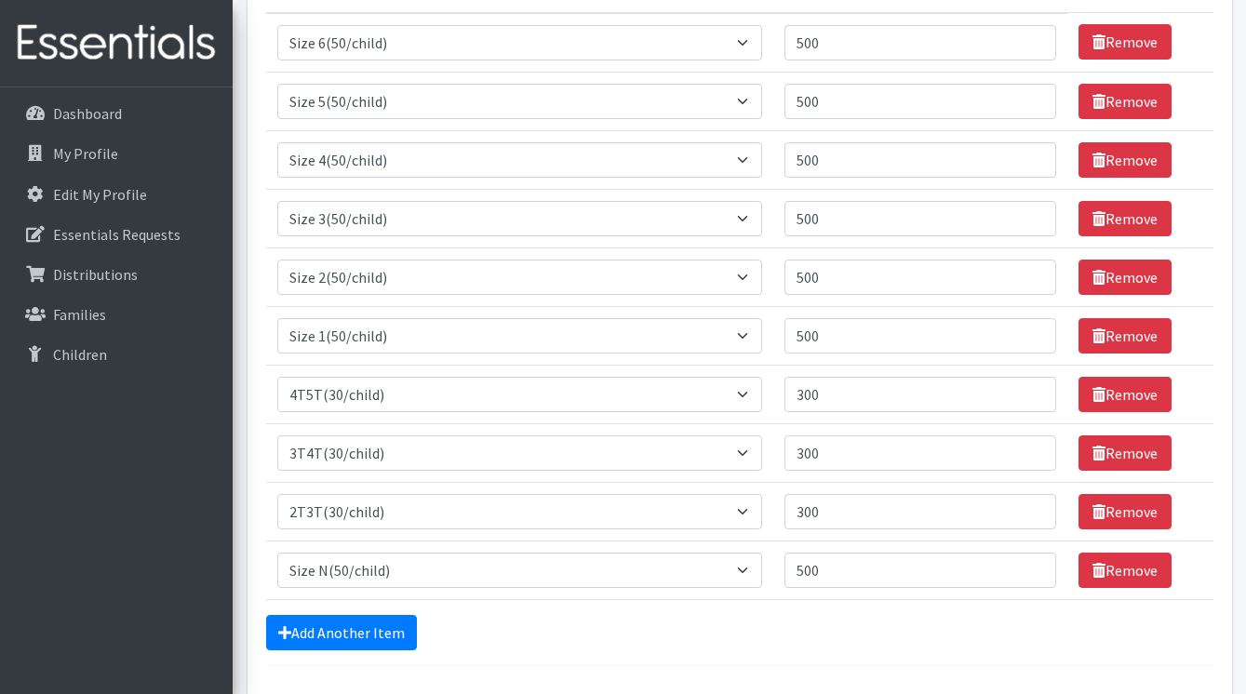
scroll to position [0, 0]
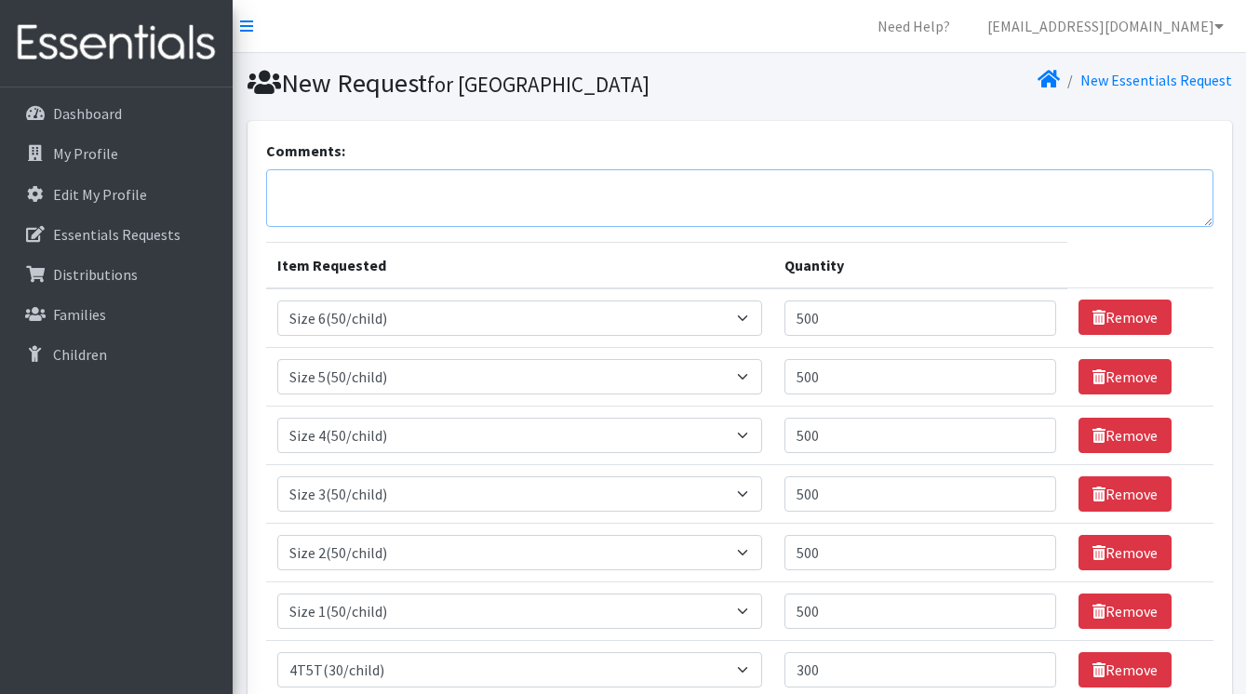
click at [651, 220] on textarea "Comments:" at bounding box center [739, 198] width 947 height 58
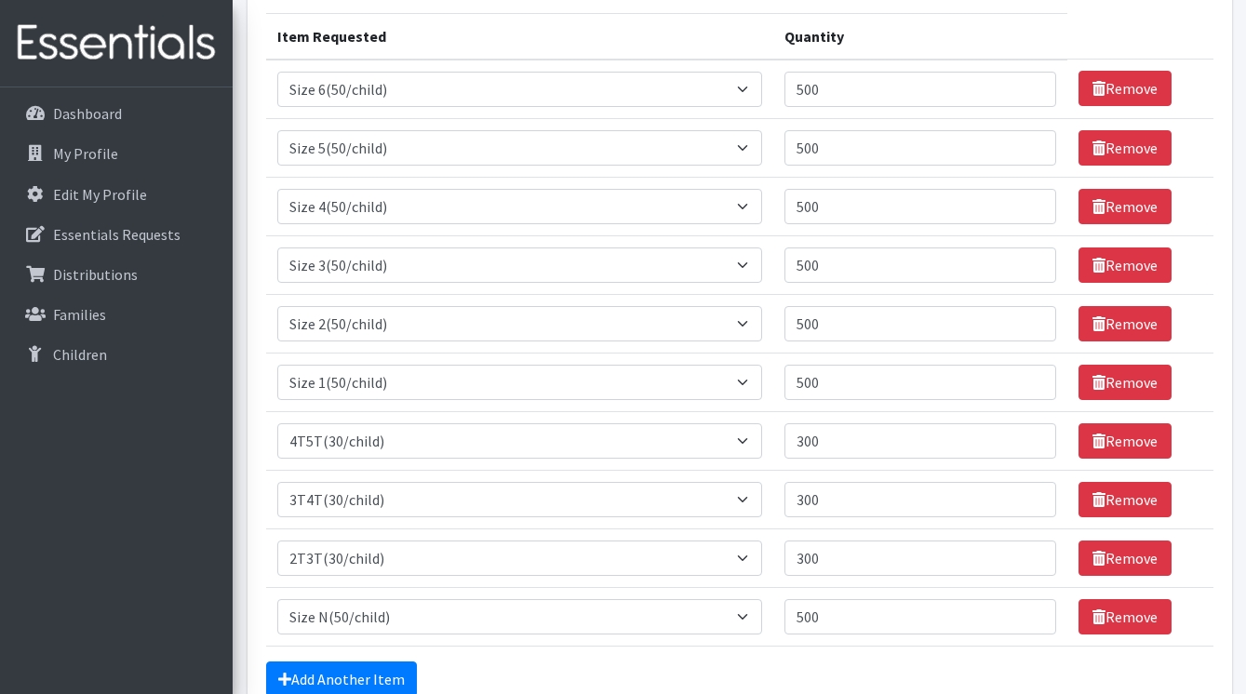
scroll to position [455, 0]
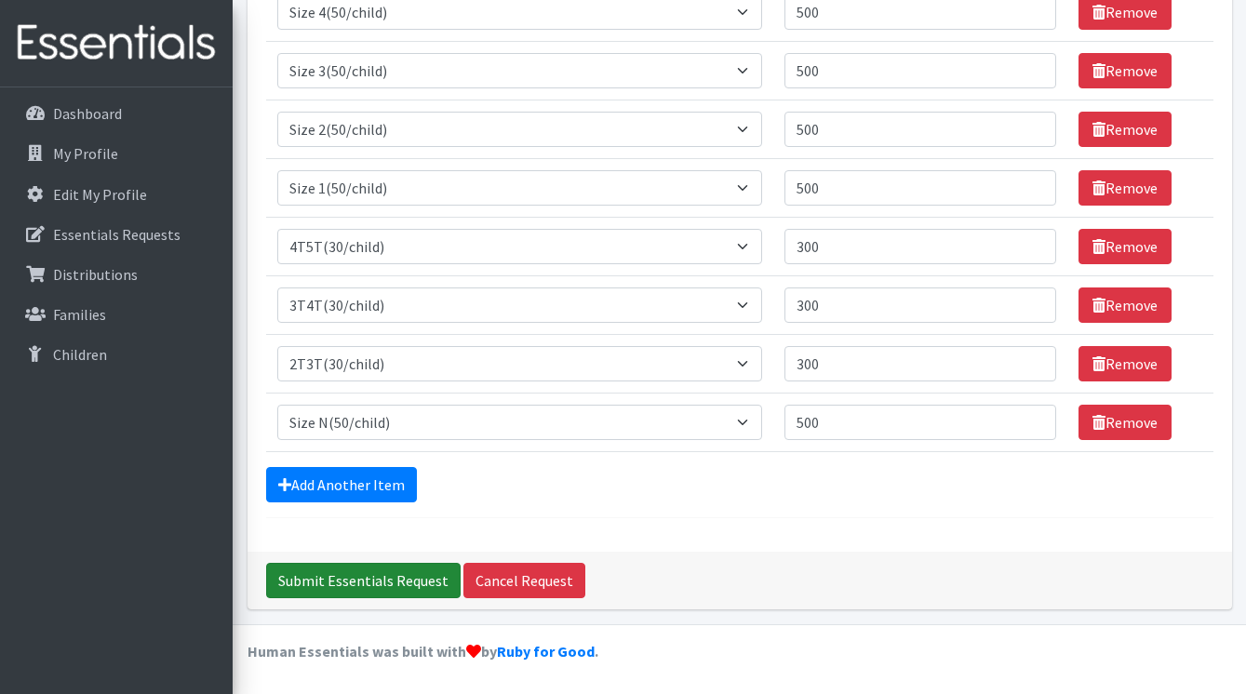
type textarea "I have Ikea bags for you!"
click at [379, 589] on input "Submit Essentials Request" at bounding box center [363, 580] width 195 height 35
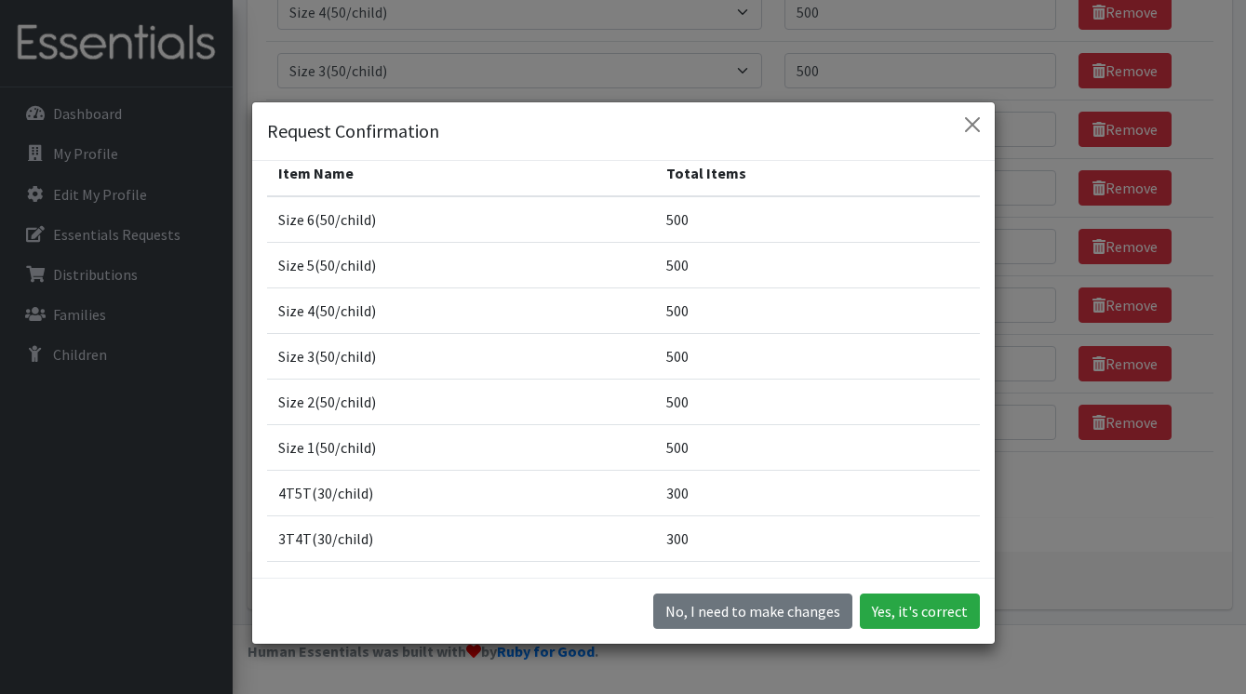
scroll to position [0, 0]
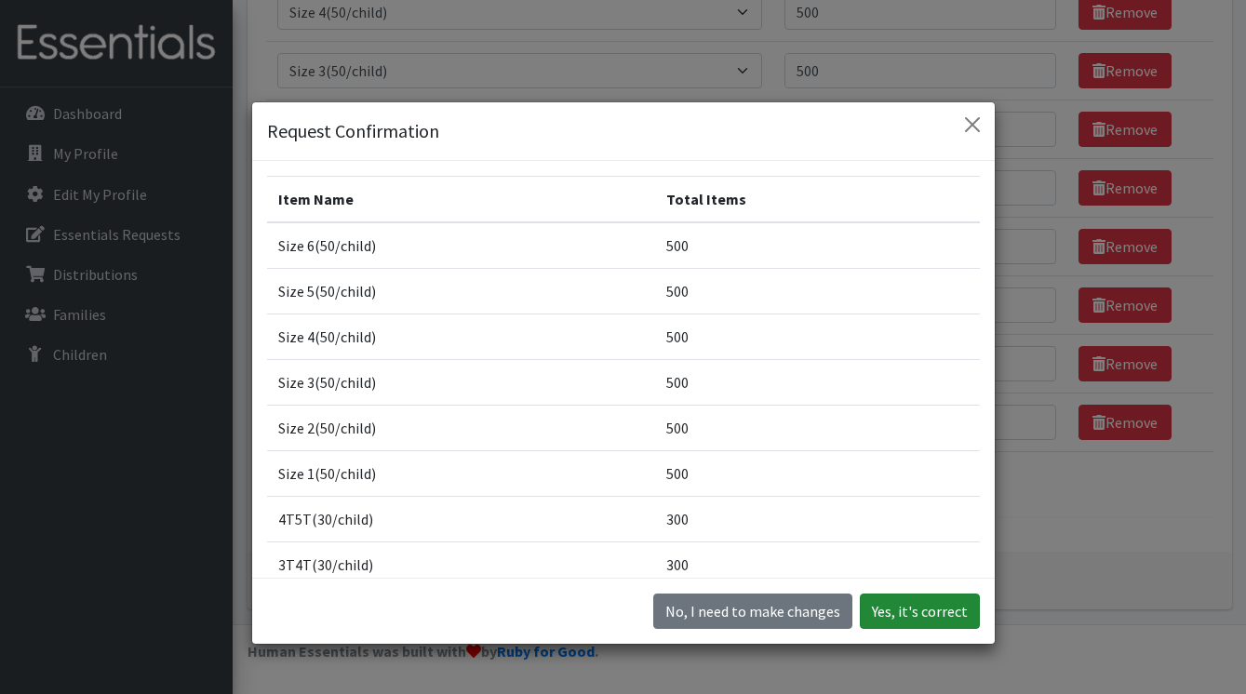
click at [929, 601] on button "Yes, it's correct" at bounding box center [920, 611] width 120 height 35
